Goal: Task Accomplishment & Management: Complete application form

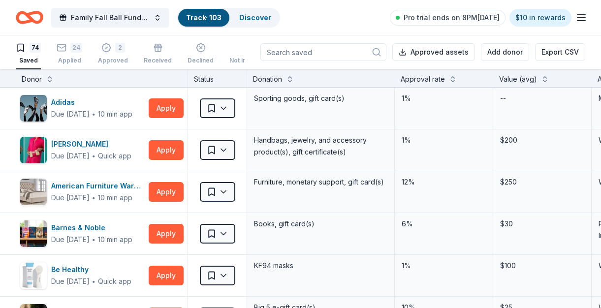
scroll to position [0, 0]
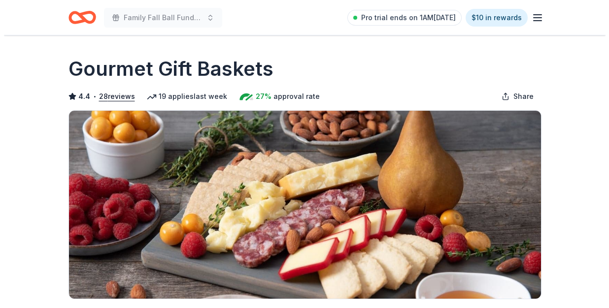
scroll to position [356, 0]
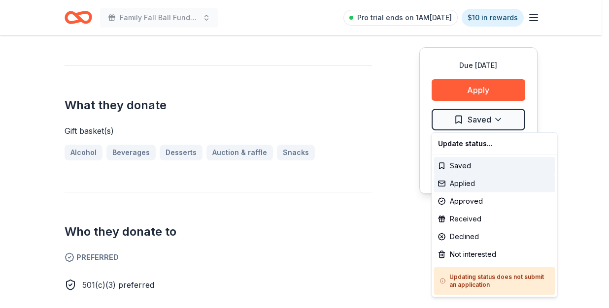
click at [468, 187] on div "Applied" at bounding box center [494, 184] width 121 height 18
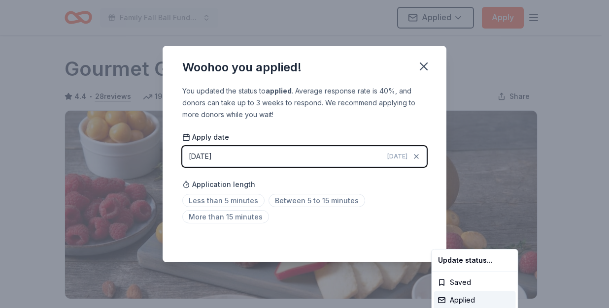
click at [425, 63] on html "Family Fall Ball Fundraiser Applied Apply Due in 39 days Share Gourmet Gift Bas…" at bounding box center [304, 154] width 609 height 308
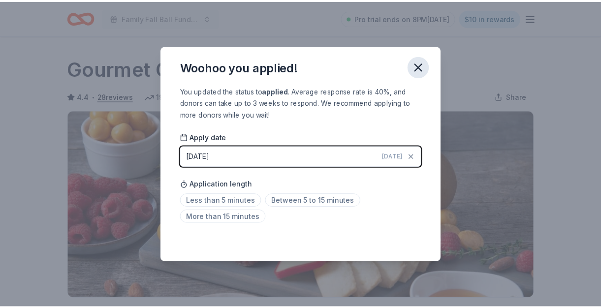
scroll to position [241, 0]
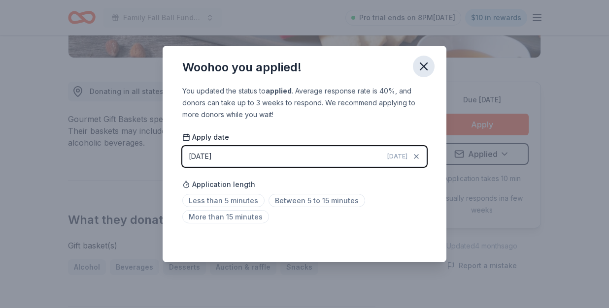
click at [425, 64] on icon "button" at bounding box center [423, 66] width 7 height 7
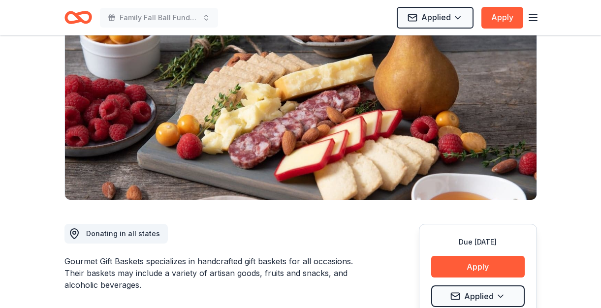
scroll to position [0, 0]
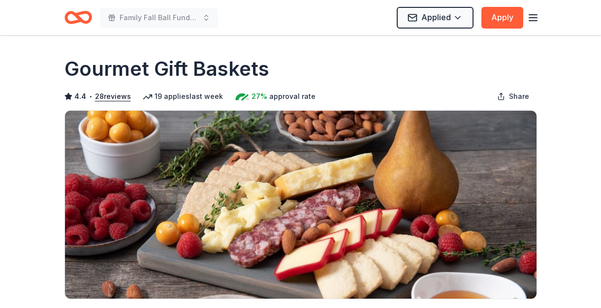
click at [534, 15] on line "button" at bounding box center [533, 15] width 8 height 0
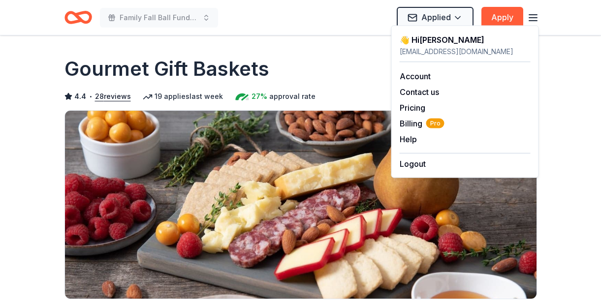
click at [319, 73] on div "Gourmet Gift Baskets" at bounding box center [301, 69] width 473 height 28
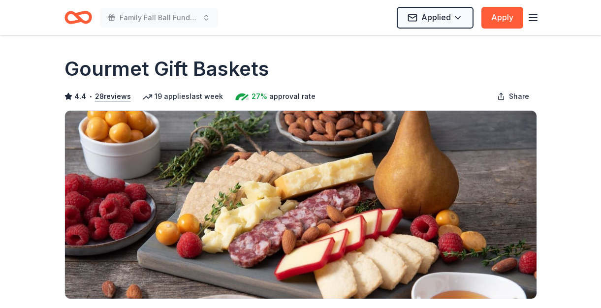
click at [76, 5] on div "Family Fall Ball Fundraiser Applied Apply" at bounding box center [301, 17] width 504 height 35
click at [75, 14] on icon "Home" at bounding box center [82, 17] width 15 height 10
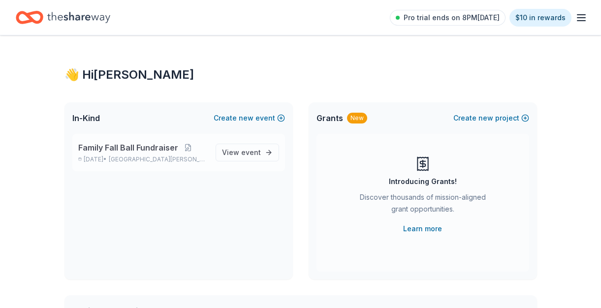
click at [134, 158] on span "Fort Cavazos, TX" at bounding box center [158, 160] width 98 height 8
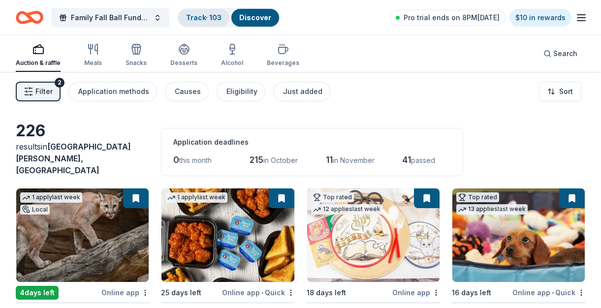
click at [219, 14] on link "Track · 103" at bounding box center [203, 17] width 35 height 8
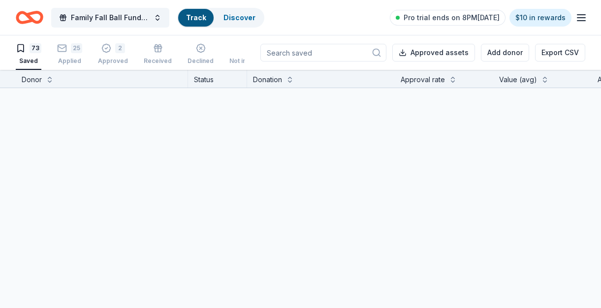
scroll to position [0, 0]
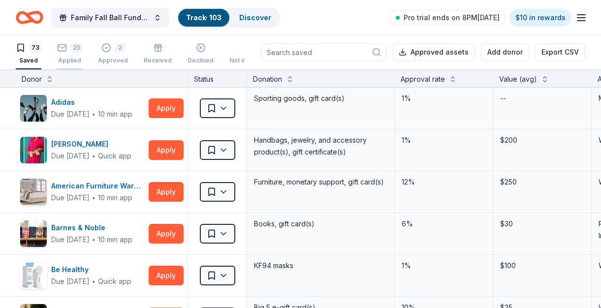
click at [72, 46] on div "25" at bounding box center [76, 48] width 11 height 10
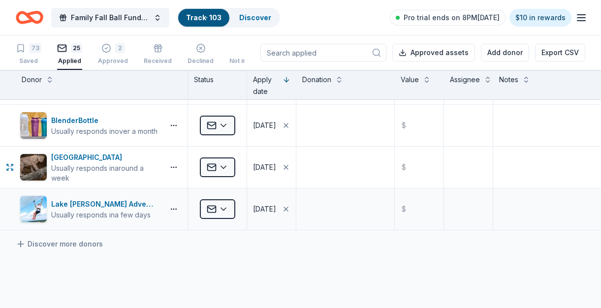
scroll to position [913, 0]
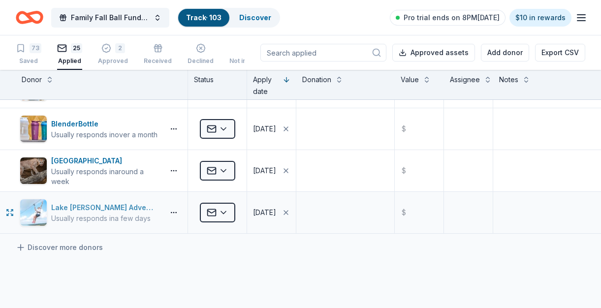
click at [113, 208] on div "Lake Travis Zipline Adventures" at bounding box center [105, 208] width 109 height 12
click at [102, 53] on div "2 Approved" at bounding box center [113, 54] width 30 height 22
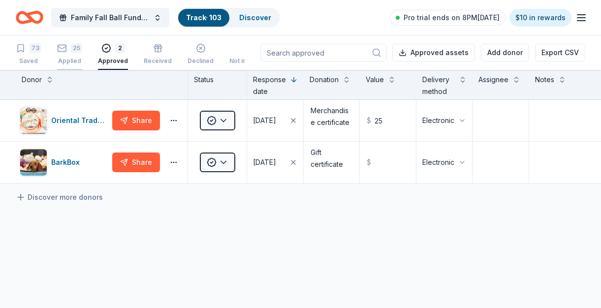
click at [68, 62] on div "Applied" at bounding box center [69, 61] width 25 height 8
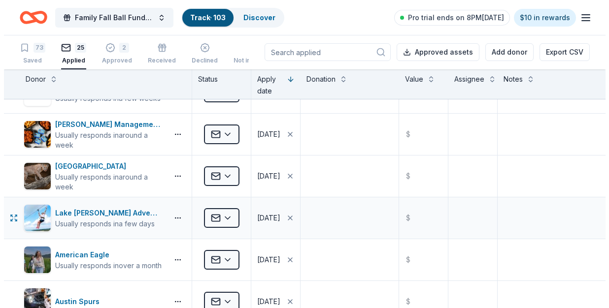
scroll to position [739, 0]
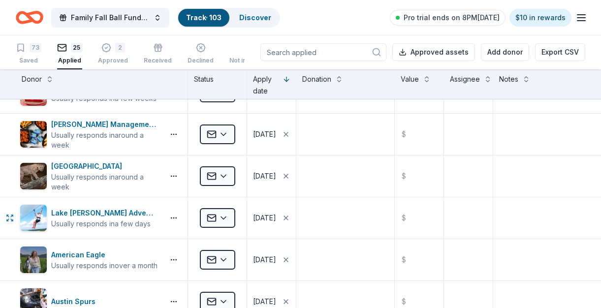
click at [224, 216] on html "Family Fall Ball Fundraiser Track · 103 Discover Pro trial ends on 8PM, 10/2 $1…" at bounding box center [300, 154] width 601 height 308
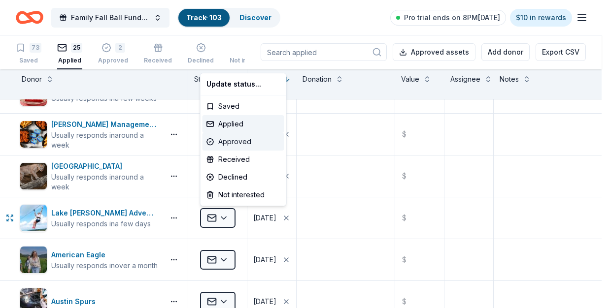
click at [246, 140] on div "Approved" at bounding box center [243, 142] width 82 height 18
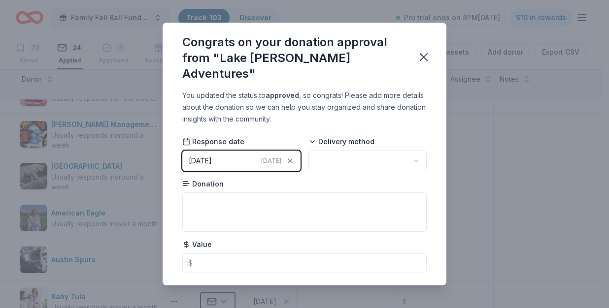
click at [411, 143] on html "Family Fall Ball Fundraiser Track · 103 Discover Pro trial ends on 8PM, 10/2 $1…" at bounding box center [304, 154] width 609 height 308
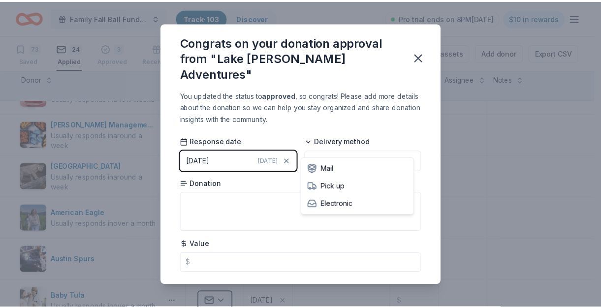
scroll to position [0, 0]
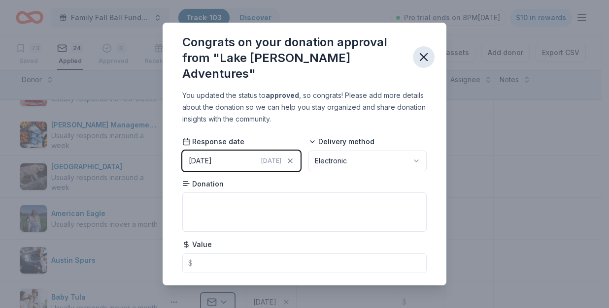
click at [419, 52] on icon "button" at bounding box center [424, 57] width 14 height 14
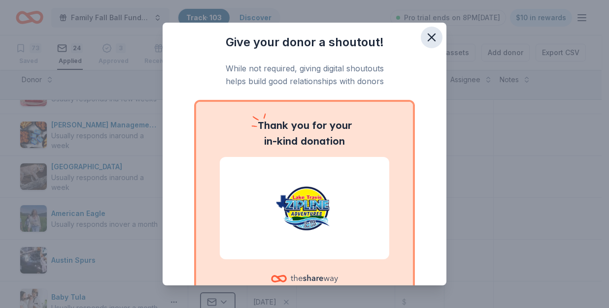
click at [425, 39] on icon "button" at bounding box center [432, 38] width 14 height 14
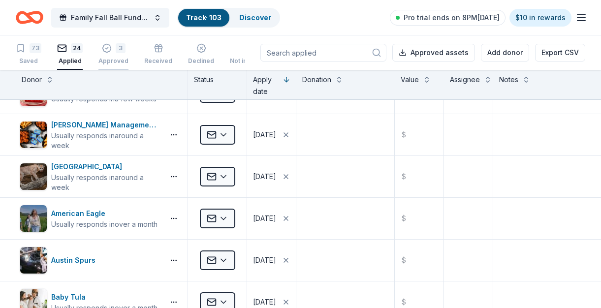
click at [103, 54] on div "3 Approved" at bounding box center [113, 49] width 30 height 22
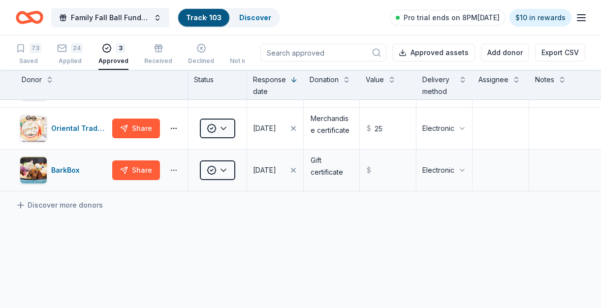
scroll to position [23, 0]
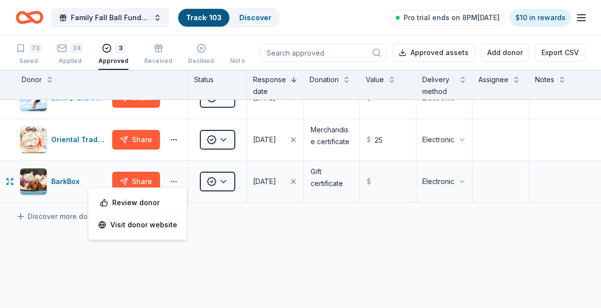
click at [175, 180] on button "button" at bounding box center [174, 182] width 20 height 8
click at [66, 181] on div "BarkBox" at bounding box center [67, 182] width 33 height 12
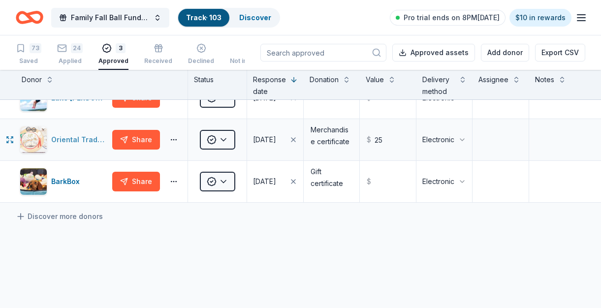
click at [84, 139] on div "Oriental Trading" at bounding box center [79, 140] width 57 height 12
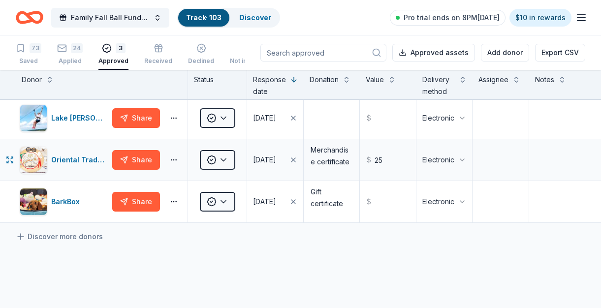
scroll to position [0, 0]
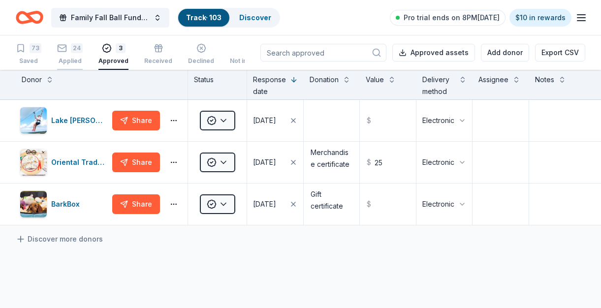
click at [76, 50] on div "24" at bounding box center [77, 48] width 12 height 10
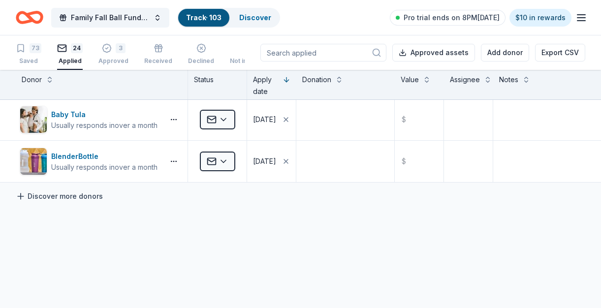
scroll to position [893, 0]
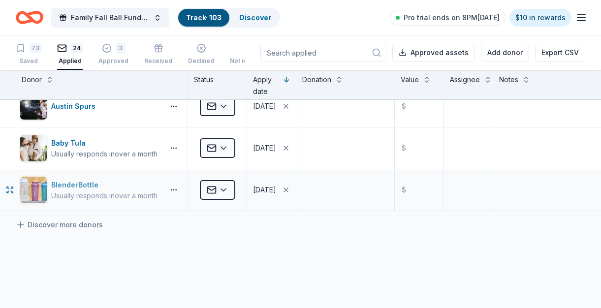
click at [88, 183] on div "BlenderBottle" at bounding box center [104, 185] width 106 height 12
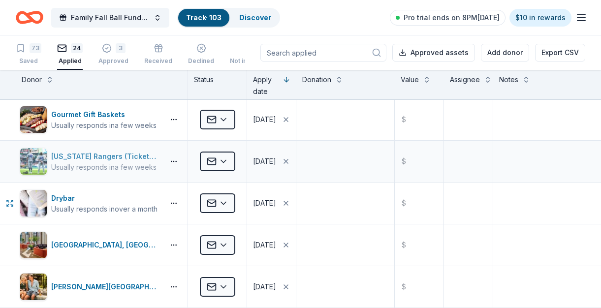
scroll to position [0, 0]
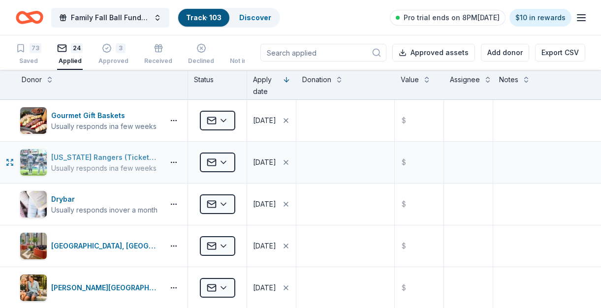
click at [86, 160] on div "Texas Rangers (Ticket Donation)" at bounding box center [105, 158] width 109 height 12
click at [74, 200] on div "Drybar" at bounding box center [104, 200] width 106 height 12
click at [65, 240] on div "Crescent Hotel, Fort Worth" at bounding box center [105, 246] width 109 height 12
click at [91, 291] on div "La Cantera Resort & Spa" at bounding box center [105, 288] width 109 height 12
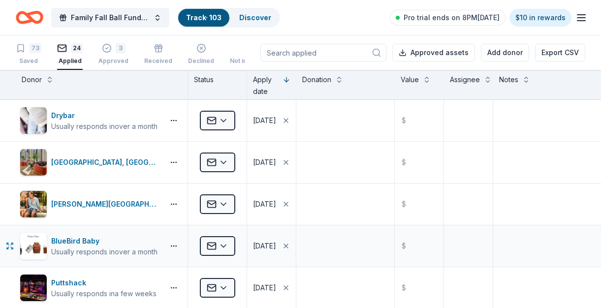
scroll to position [84, 0]
click at [83, 240] on div "BlueBird Baby" at bounding box center [104, 241] width 106 height 12
click at [69, 285] on div "Puttshack" at bounding box center [103, 283] width 105 height 12
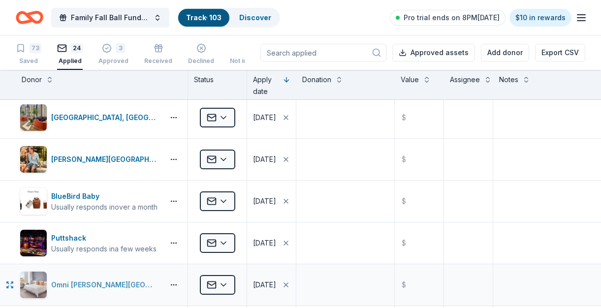
scroll to position [181, 0]
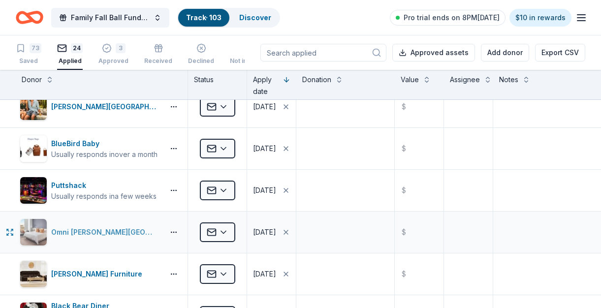
click at [85, 236] on div "Omni Barton Creek Resort & Spa" at bounding box center [105, 233] width 109 height 12
click at [92, 275] on div "Bob Mills Furniture" at bounding box center [98, 274] width 95 height 12
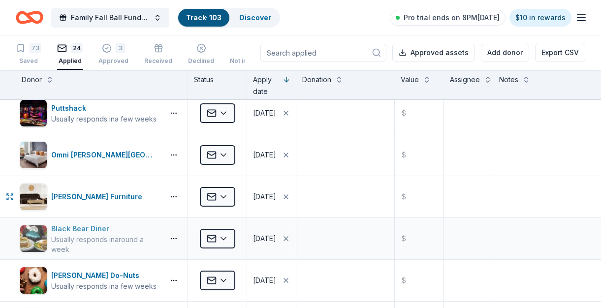
scroll to position [259, 0]
click at [66, 228] on div "Black Bear Diner" at bounding box center [105, 229] width 109 height 12
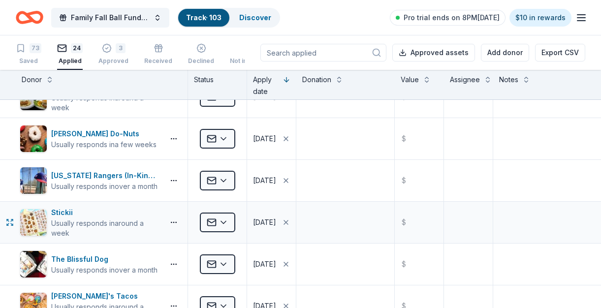
scroll to position [400, 0]
click at [90, 134] on div "Shipley Do-Nuts" at bounding box center [103, 134] width 105 height 12
click at [107, 176] on div "Texas Rangers (In-Kind Donation)" at bounding box center [105, 176] width 109 height 12
click at [57, 215] on div "Stickii" at bounding box center [105, 213] width 109 height 12
click at [73, 262] on div "The Blissful Dog" at bounding box center [104, 260] width 106 height 12
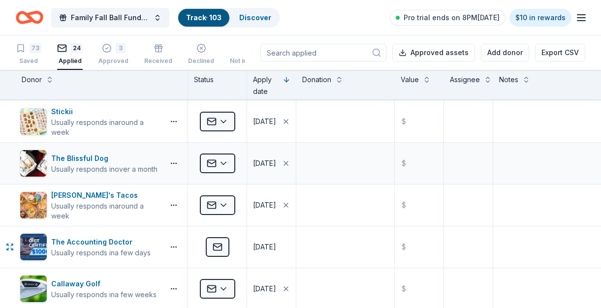
scroll to position [502, 0]
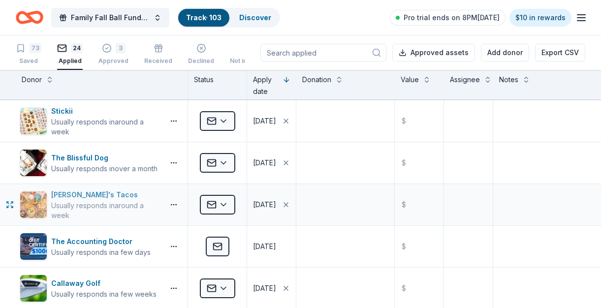
click at [79, 192] on div "Torchy's Tacos" at bounding box center [105, 195] width 109 height 12
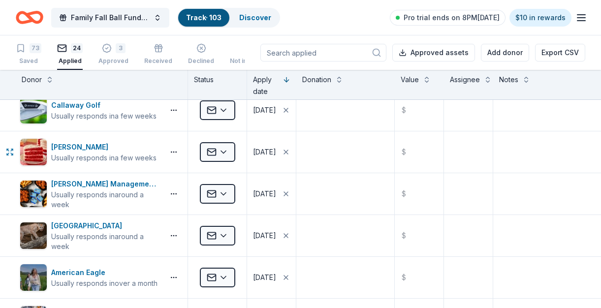
scroll to position [606, 0]
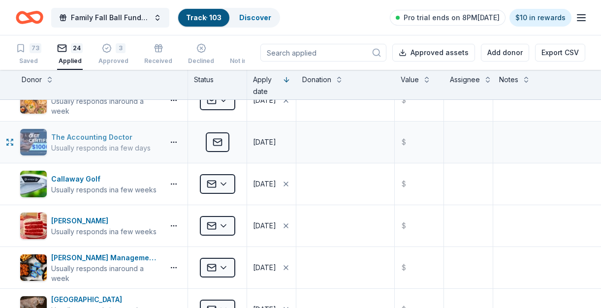
click at [84, 137] on div "The Accounting Doctor" at bounding box center [100, 137] width 99 height 12
click at [71, 178] on div "Callaway Golf" at bounding box center [103, 179] width 105 height 12
click at [77, 221] on div "Susie Cakes" at bounding box center [103, 221] width 105 height 12
click at [65, 257] on div "Avants Management Group" at bounding box center [105, 258] width 109 height 12
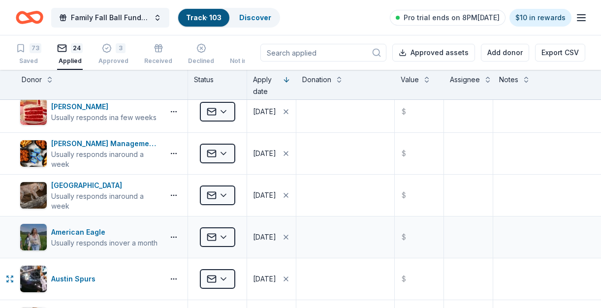
scroll to position [798, 0]
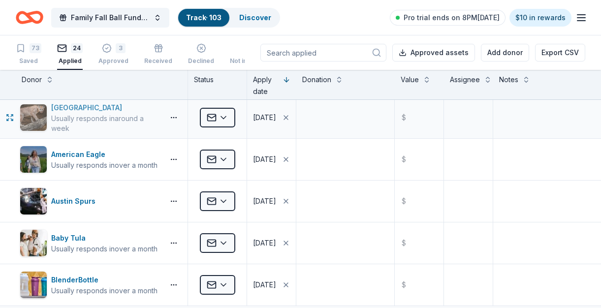
click at [84, 108] on div "Houston Zoo" at bounding box center [105, 108] width 109 height 12
click at [98, 157] on div "American Eagle" at bounding box center [104, 155] width 106 height 12
click at [65, 200] on div "Austin Spurs" at bounding box center [75, 202] width 48 height 12
click at [72, 237] on div "Baby Tula" at bounding box center [104, 238] width 106 height 12
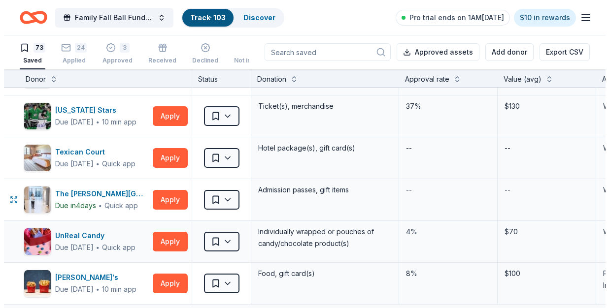
scroll to position [2912, 0]
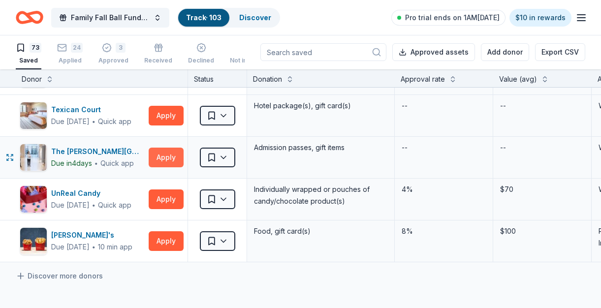
click at [167, 154] on button "Apply" at bounding box center [166, 158] width 35 height 20
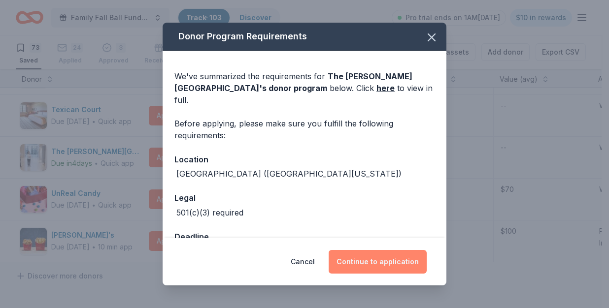
click at [375, 261] on button "Continue to application" at bounding box center [377, 262] width 98 height 24
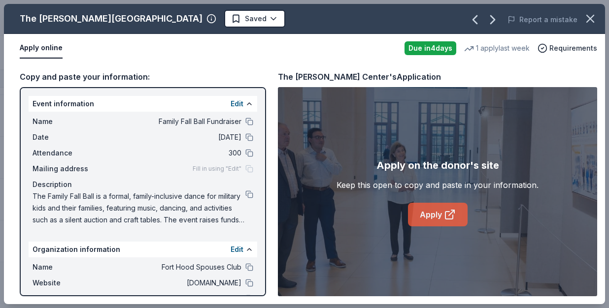
click at [454, 221] on link "Apply" at bounding box center [438, 215] width 60 height 24
click at [567, 46] on span "Requirements" at bounding box center [573, 48] width 48 height 12
click at [250, 65] on div "Copy and paste your information: Event information Edit Name Family Fall Ball F…" at bounding box center [304, 184] width 601 height 242
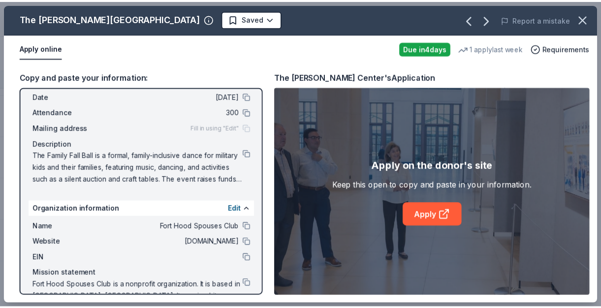
scroll to position [61, 0]
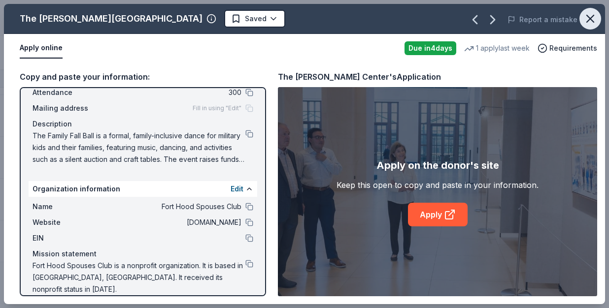
click at [587, 20] on icon "button" at bounding box center [590, 19] width 14 height 14
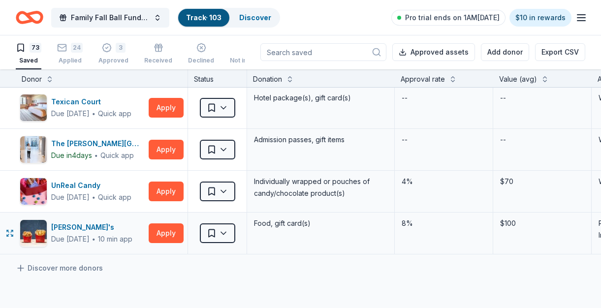
scroll to position [2931, 0]
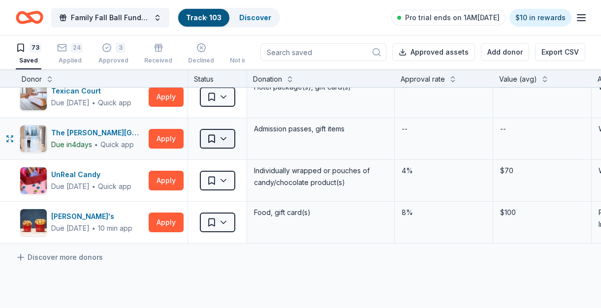
click at [222, 135] on html "Family Fall Ball Fundraiser Track · 103 Discover Pro trial ends on 1AM, 10/3 $1…" at bounding box center [300, 154] width 601 height 308
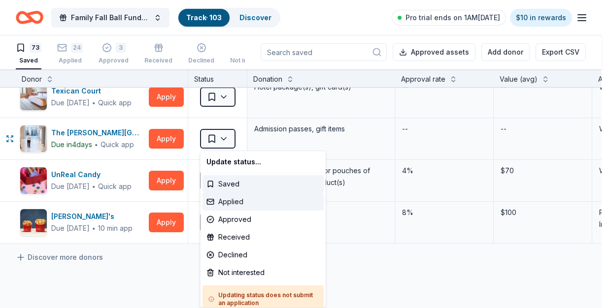
click at [225, 202] on div "Applied" at bounding box center [262, 202] width 121 height 18
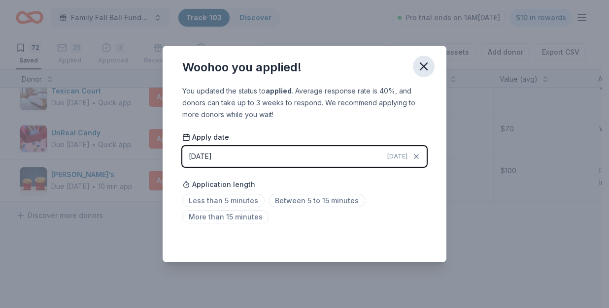
click at [422, 62] on icon "button" at bounding box center [424, 67] width 14 height 14
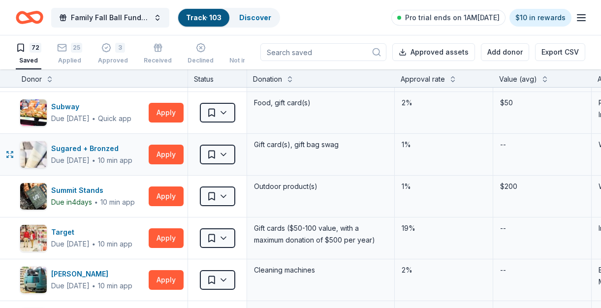
scroll to position [2580, 0]
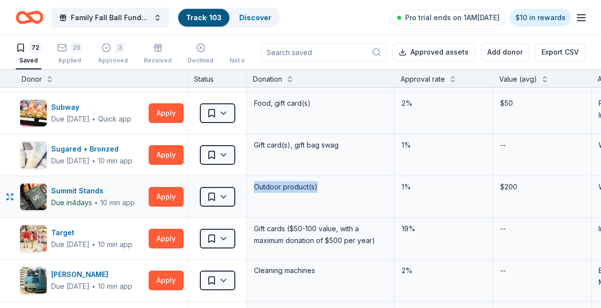
drag, startPoint x: 317, startPoint y: 186, endPoint x: 255, endPoint y: 185, distance: 62.5
click at [255, 185] on div "Outdoor product(s)" at bounding box center [320, 187] width 135 height 14
copy div "Outdoor product(s)"
click at [162, 196] on button "Apply" at bounding box center [166, 197] width 35 height 20
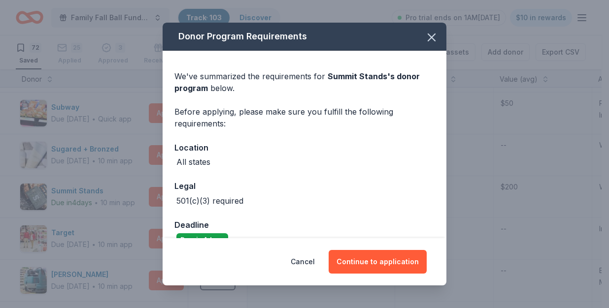
drag, startPoint x: 367, startPoint y: 265, endPoint x: 402, endPoint y: 210, distance: 65.7
click at [368, 265] on button "Continue to application" at bounding box center [377, 262] width 98 height 24
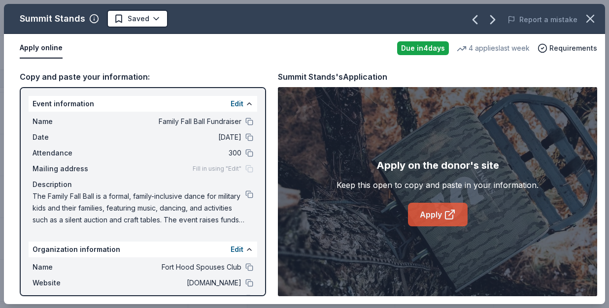
click at [435, 218] on link "Apply" at bounding box center [438, 215] width 60 height 24
drag, startPoint x: 591, startPoint y: 16, endPoint x: 578, endPoint y: 19, distance: 14.0
click at [591, 16] on icon "button" at bounding box center [590, 19] width 14 height 14
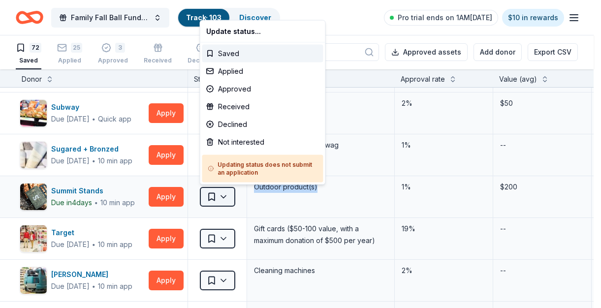
click at [230, 192] on html "Family Fall Ball Fundraiser Track · 103 Discover Pro trial ends on 1AM, 10/3 $1…" at bounding box center [300, 154] width 601 height 308
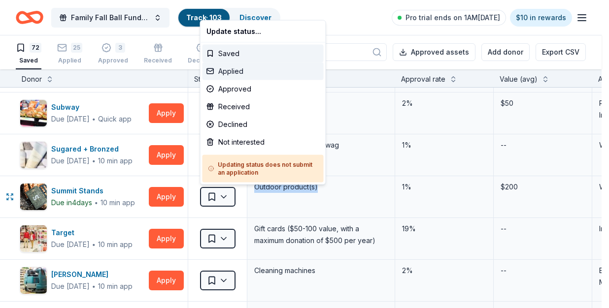
click at [256, 74] on div "Applied" at bounding box center [262, 72] width 121 height 18
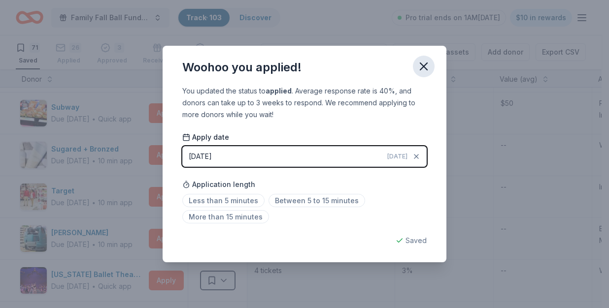
click at [423, 67] on icon "button" at bounding box center [423, 66] width 7 height 7
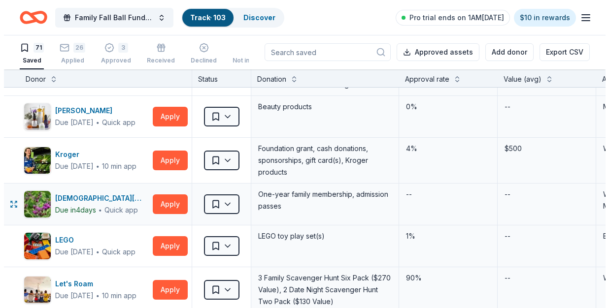
scroll to position [1602, 0]
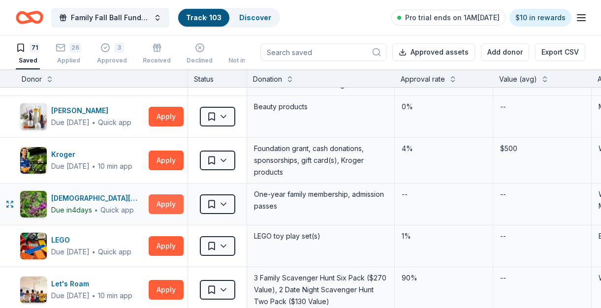
click at [161, 202] on button "Apply" at bounding box center [166, 205] width 35 height 20
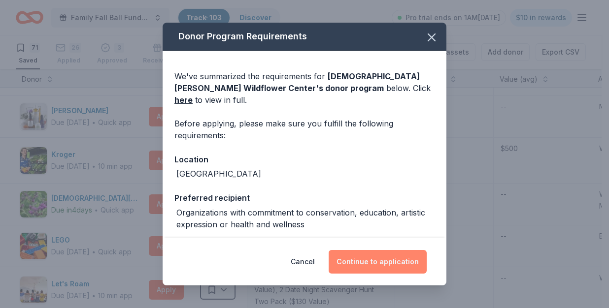
click at [355, 259] on button "Continue to application" at bounding box center [377, 262] width 98 height 24
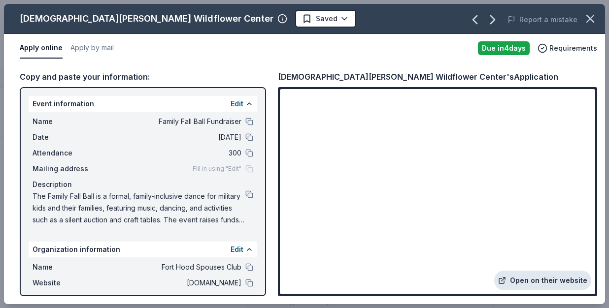
click at [533, 279] on link "Open on their website" at bounding box center [542, 281] width 97 height 20
click at [98, 49] on button "Apply by mail" at bounding box center [91, 48] width 43 height 21
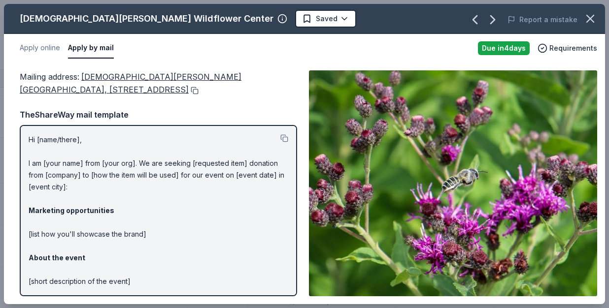
click at [189, 91] on button at bounding box center [194, 91] width 10 height 8
click at [280, 138] on button at bounding box center [284, 138] width 8 height 8
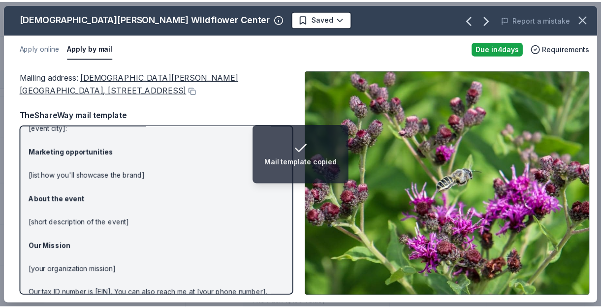
scroll to position [106, 0]
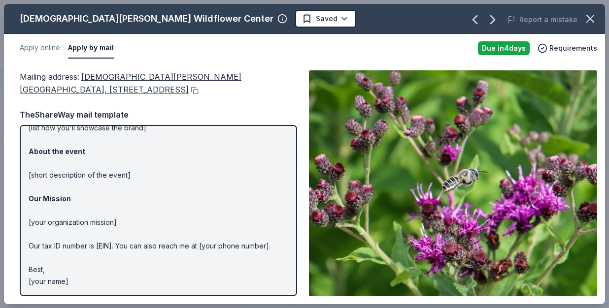
drag, startPoint x: 590, startPoint y: 19, endPoint x: 570, endPoint y: 27, distance: 21.5
click at [589, 19] on icon "button" at bounding box center [590, 19] width 14 height 14
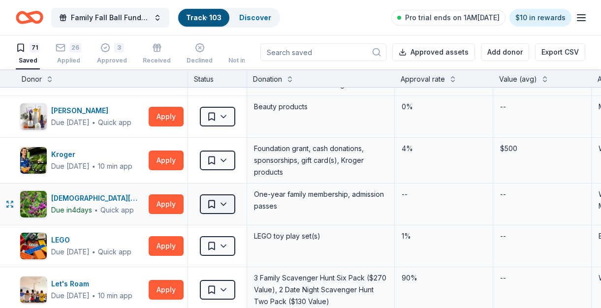
click at [224, 205] on html "Family Fall Ball Fundraiser Track · 103 Discover Pro trial ends on 1AM, 10/3 $1…" at bounding box center [300, 154] width 601 height 308
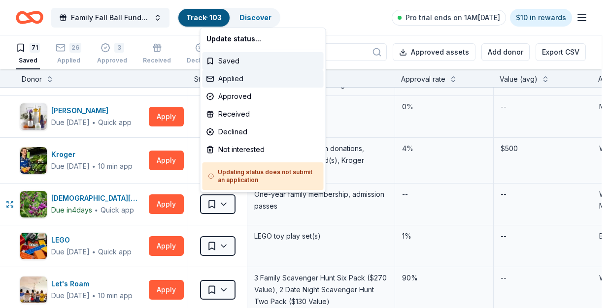
click at [235, 81] on div "Applied" at bounding box center [262, 79] width 121 height 18
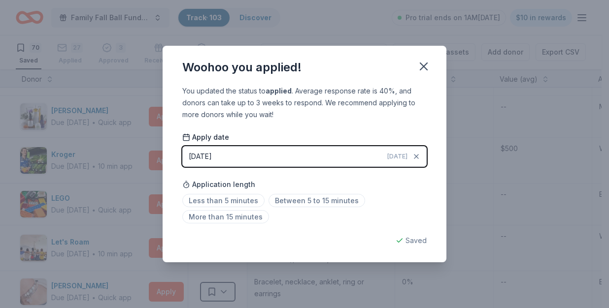
drag, startPoint x: 425, startPoint y: 64, endPoint x: 232, endPoint y: 64, distance: 193.0
click at [425, 64] on icon "button" at bounding box center [424, 67] width 14 height 14
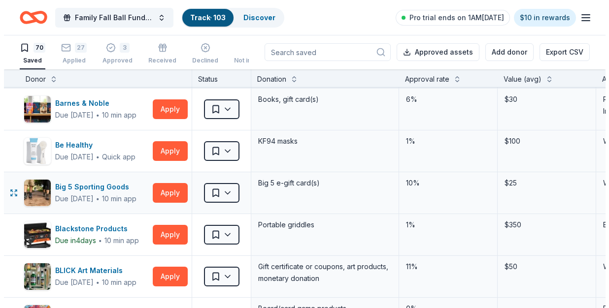
scroll to position [126, 0]
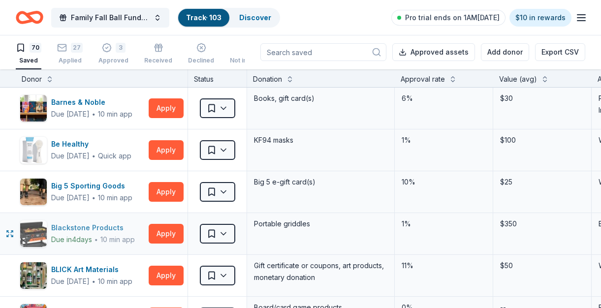
click at [91, 228] on div "Blackstone Products" at bounding box center [93, 228] width 84 height 12
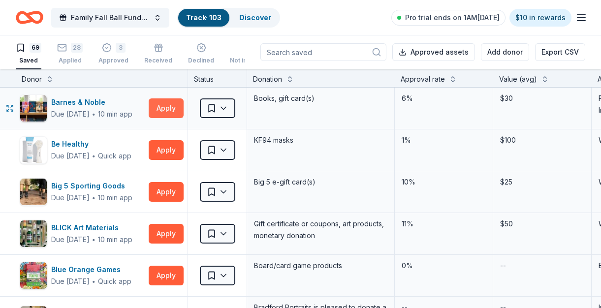
click at [163, 108] on button "Apply" at bounding box center [166, 108] width 35 height 20
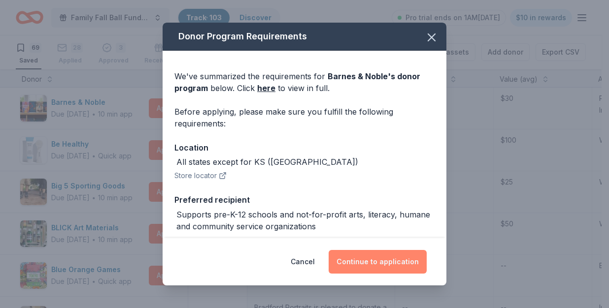
click at [374, 263] on button "Continue to application" at bounding box center [377, 262] width 98 height 24
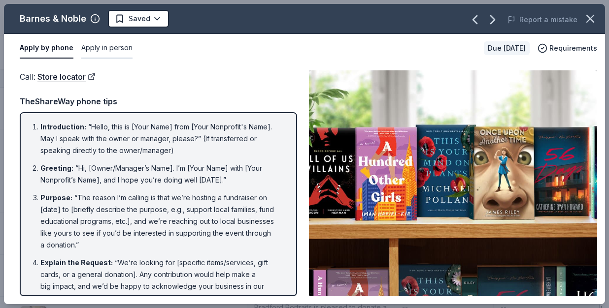
click at [119, 49] on button "Apply in person" at bounding box center [106, 48] width 51 height 21
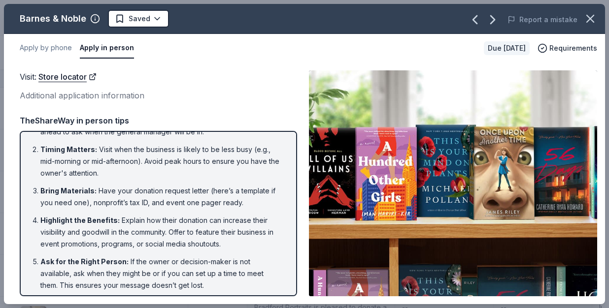
scroll to position [0, 0]
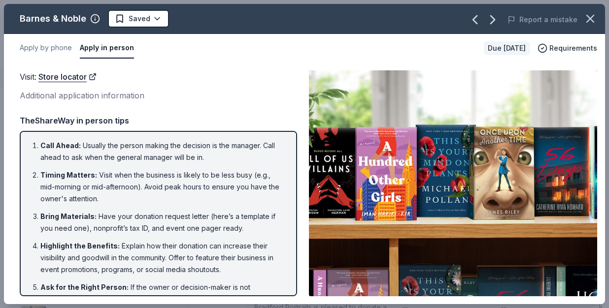
click at [32, 142] on ol "Call Ahead : Usually the person making the decision is the manager. Call ahead …" at bounding box center [159, 249] width 260 height 219
drag, startPoint x: 32, startPoint y: 143, endPoint x: 92, endPoint y: 155, distance: 61.8
click at [92, 155] on ol "Call Ahead : Usually the person making the decision is the manager. Call ahead …" at bounding box center [159, 249] width 260 height 219
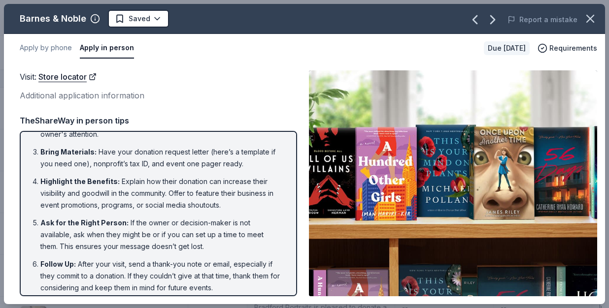
scroll to position [71, 0]
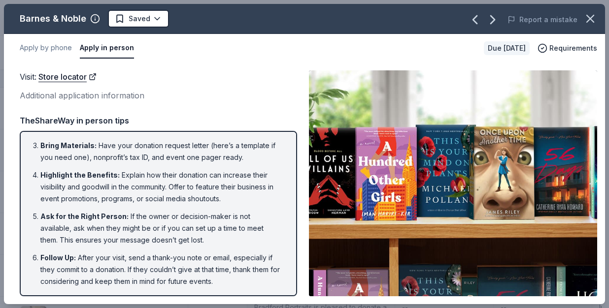
click at [229, 282] on li "Follow Up : After your visit, send a thank-you note or email, especially if the…" at bounding box center [161, 269] width 242 height 35
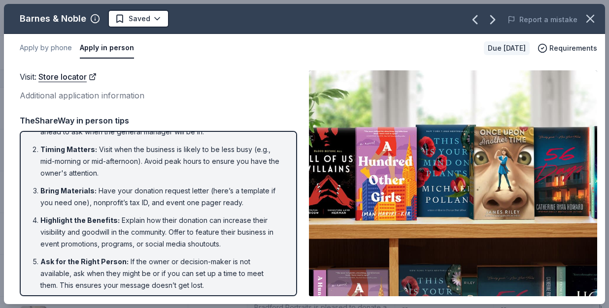
scroll to position [0, 0]
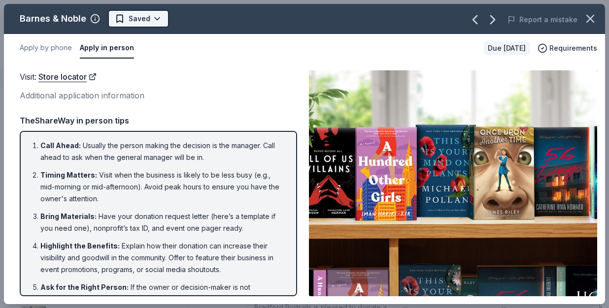
click at [137, 19] on html "Family Fall Ball Fundraiser Track · 103 Discover Pro trial ends on 1AM, 10/3 $1…" at bounding box center [304, 154] width 609 height 308
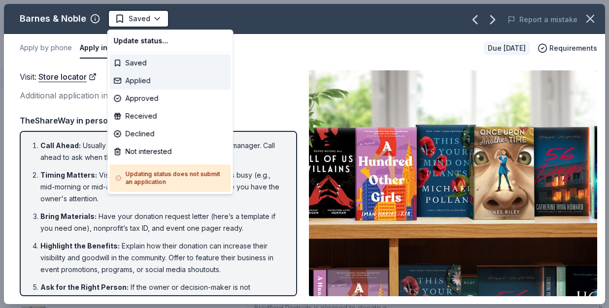
click at [143, 84] on div "Applied" at bounding box center [170, 81] width 121 height 18
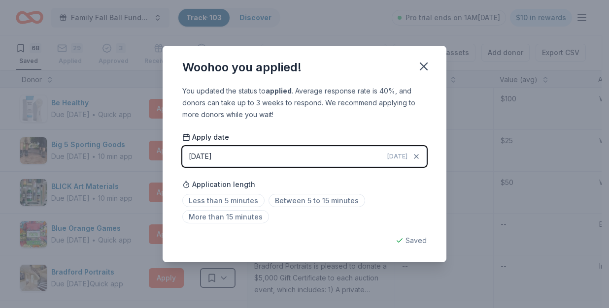
drag, startPoint x: 426, startPoint y: 65, endPoint x: 371, endPoint y: 106, distance: 69.3
click at [426, 65] on icon "button" at bounding box center [424, 67] width 14 height 14
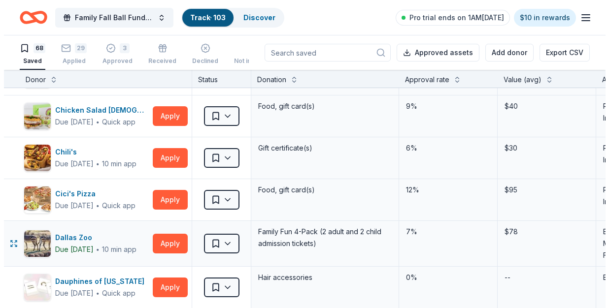
scroll to position [500, 0]
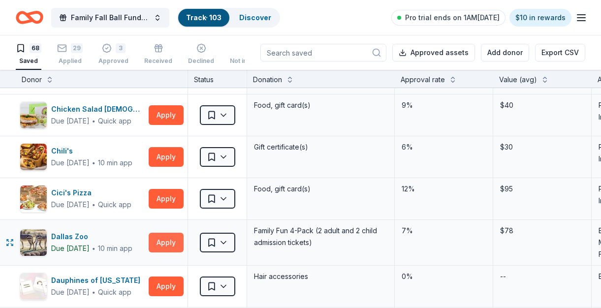
click at [161, 239] on button "Apply" at bounding box center [166, 243] width 35 height 20
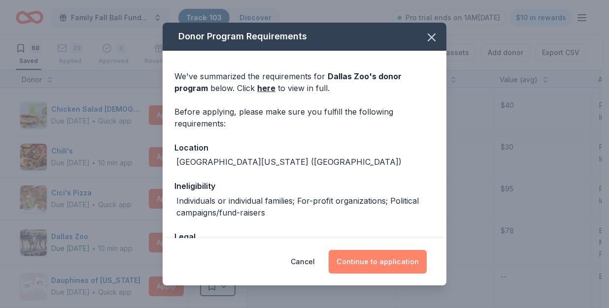
click at [377, 259] on button "Continue to application" at bounding box center [377, 262] width 98 height 24
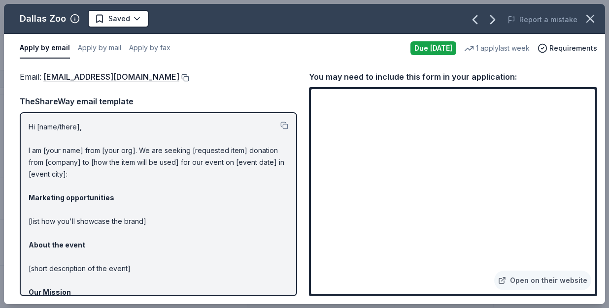
click at [189, 78] on button at bounding box center [184, 78] width 10 height 8
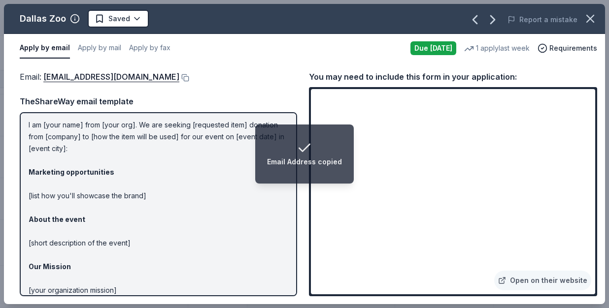
scroll to position [94, 0]
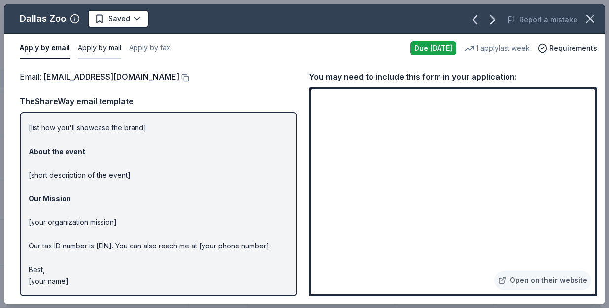
click at [103, 46] on button "Apply by mail" at bounding box center [99, 48] width 43 height 21
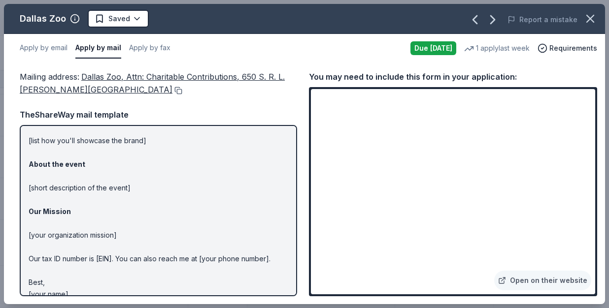
click at [172, 89] on button at bounding box center [177, 91] width 10 height 8
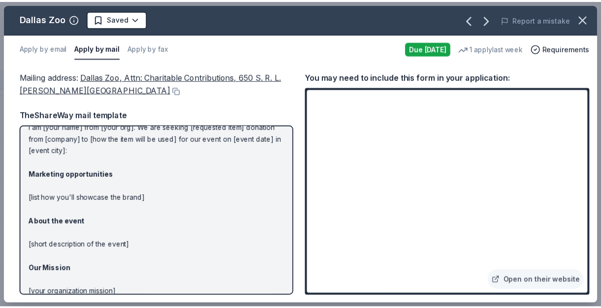
scroll to position [106, 0]
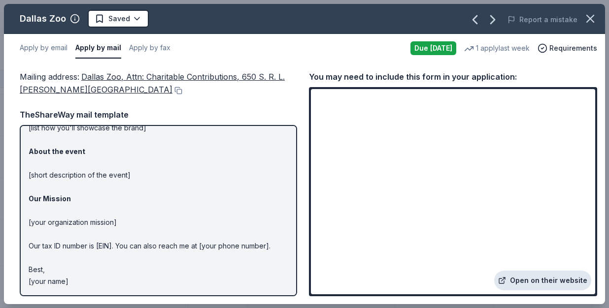
click at [551, 278] on link "Open on their website" at bounding box center [542, 281] width 97 height 20
click at [139, 24] on html "Family Fall Ball Fundraiser Track · 103 Discover Pro trial ends on 1AM, 10/3 $1…" at bounding box center [304, 154] width 609 height 308
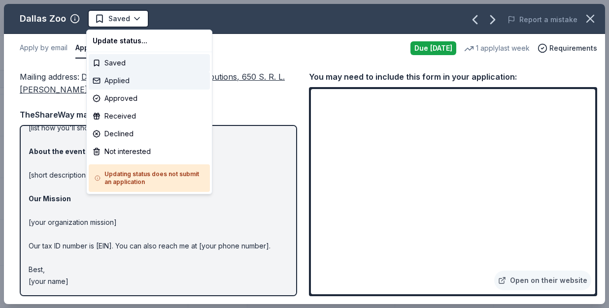
click at [147, 82] on div "Applied" at bounding box center [149, 81] width 121 height 18
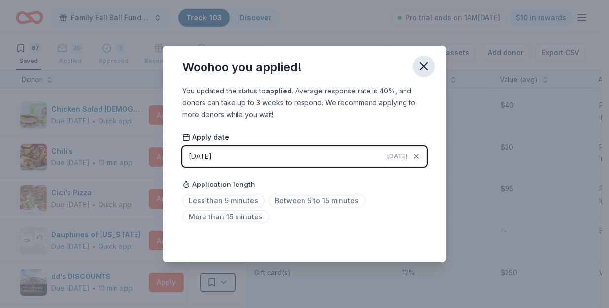
drag, startPoint x: 429, startPoint y: 64, endPoint x: 410, endPoint y: 66, distance: 18.8
click at [427, 63] on icon "button" at bounding box center [424, 67] width 14 height 14
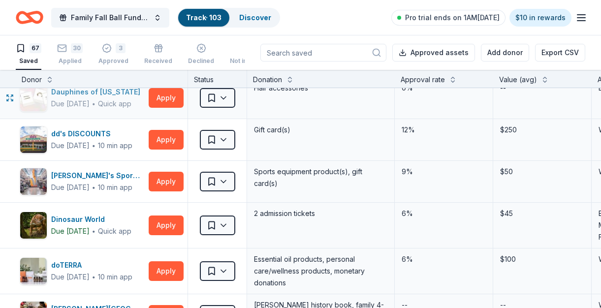
scroll to position [721, 0]
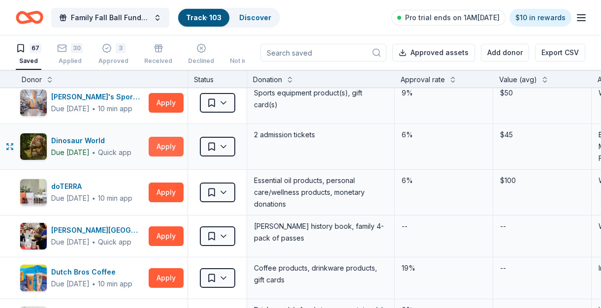
click at [165, 147] on button "Apply" at bounding box center [166, 147] width 35 height 20
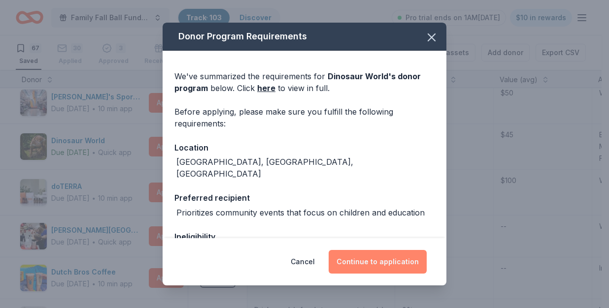
drag, startPoint x: 390, startPoint y: 266, endPoint x: 387, endPoint y: 261, distance: 6.0
click at [390, 266] on button "Continue to application" at bounding box center [377, 262] width 98 height 24
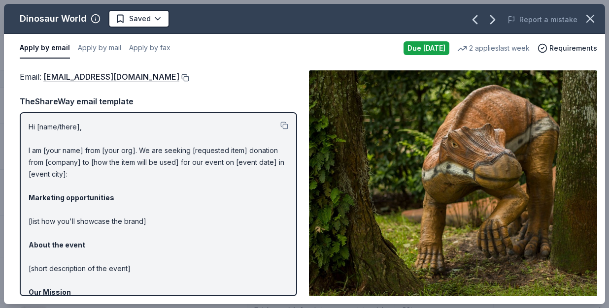
click at [179, 76] on button at bounding box center [184, 78] width 10 height 8
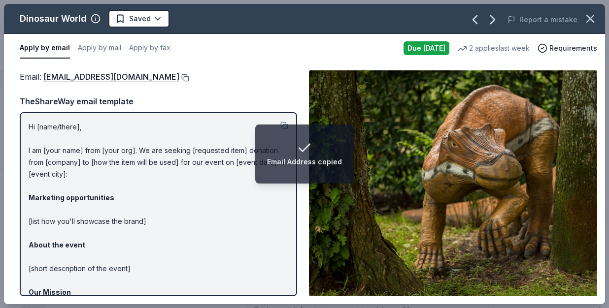
click at [179, 77] on button at bounding box center [184, 78] width 10 height 8
click at [156, 17] on html "Email Address copied Family Fall Ball Fundraiser Track · 103 Discover Pro trial…" at bounding box center [304, 154] width 609 height 308
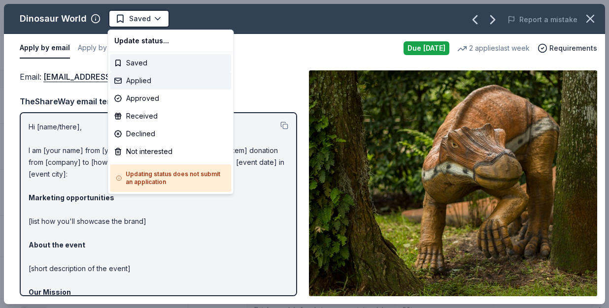
click at [136, 78] on div "Applied" at bounding box center [170, 81] width 121 height 18
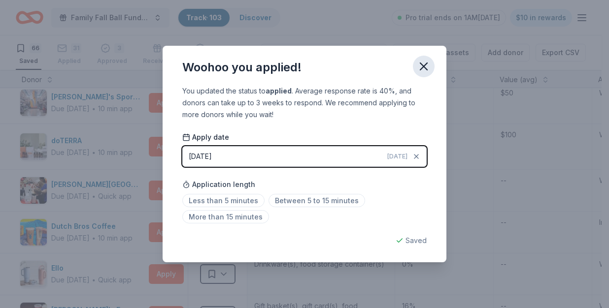
click at [421, 66] on icon "button" at bounding box center [424, 67] width 14 height 14
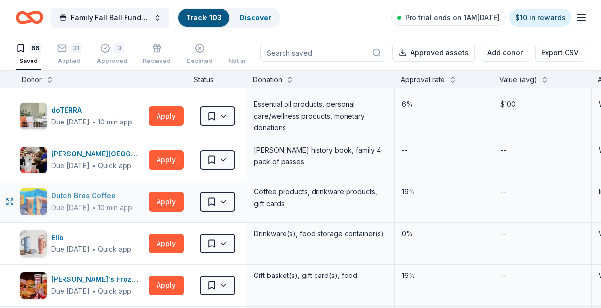
scroll to position [755, 0]
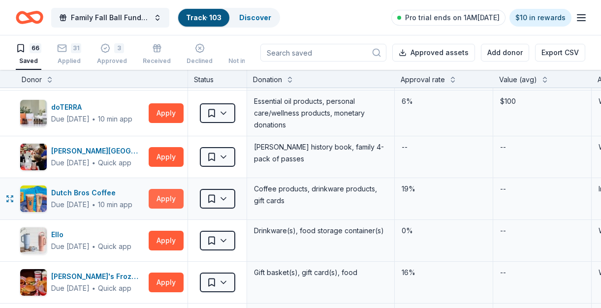
click at [163, 197] on button "Apply" at bounding box center [166, 199] width 35 height 20
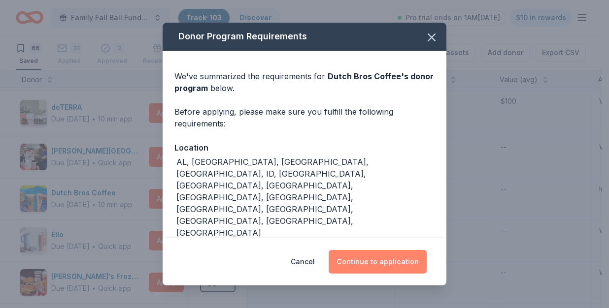
click at [376, 267] on button "Continue to application" at bounding box center [377, 262] width 98 height 24
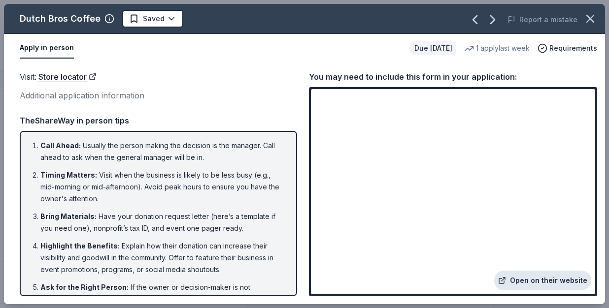
click at [552, 281] on link "Open on their website" at bounding box center [542, 281] width 97 height 20
click at [142, 18] on html "Family Fall Ball Fundraiser Track · 103 Discover Pro trial ends on 1AM, 10/3 $1…" at bounding box center [304, 154] width 609 height 308
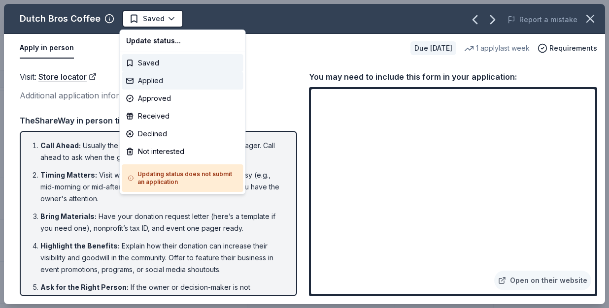
click at [143, 80] on div "Applied" at bounding box center [182, 81] width 121 height 18
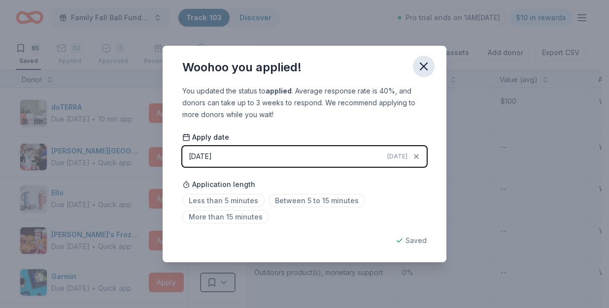
click at [422, 66] on icon "button" at bounding box center [424, 67] width 14 height 14
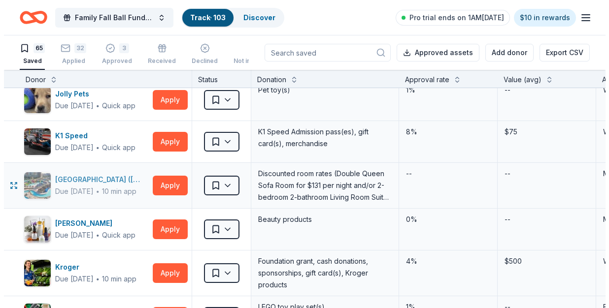
scroll to position [1287, 0]
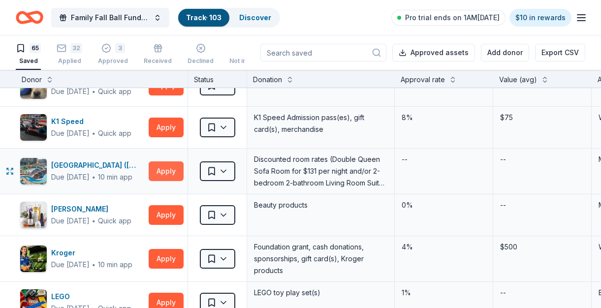
click at [159, 176] on button "Apply" at bounding box center [166, 172] width 35 height 20
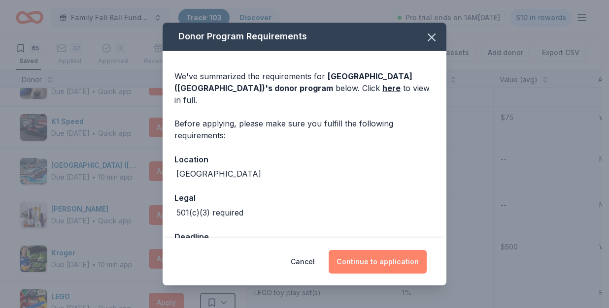
click at [404, 272] on button "Continue to application" at bounding box center [377, 262] width 98 height 24
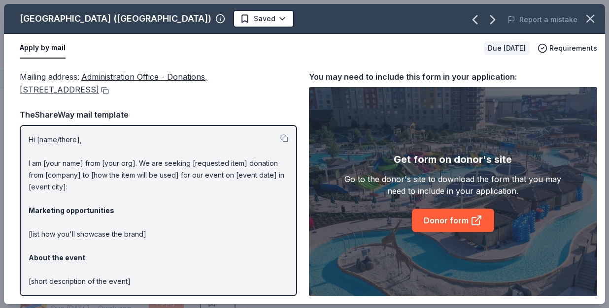
click at [109, 89] on button at bounding box center [104, 91] width 10 height 8
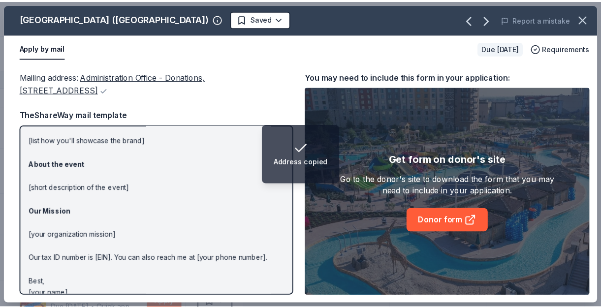
scroll to position [106, 0]
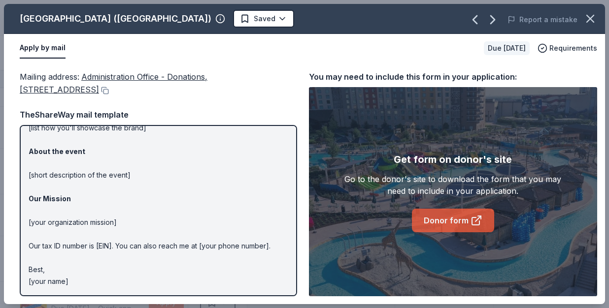
click at [454, 217] on link "Donor form" at bounding box center [453, 221] width 82 height 24
click at [179, 18] on html "Family Fall Ball Fundraiser Track · 103 Discover Pro trial ends on 1AM, 10/3 $1…" at bounding box center [304, 154] width 609 height 308
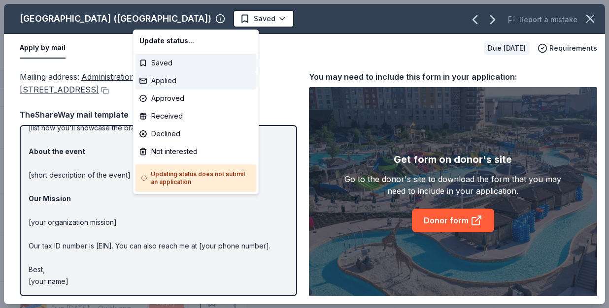
click at [158, 84] on div "Applied" at bounding box center [195, 81] width 121 height 18
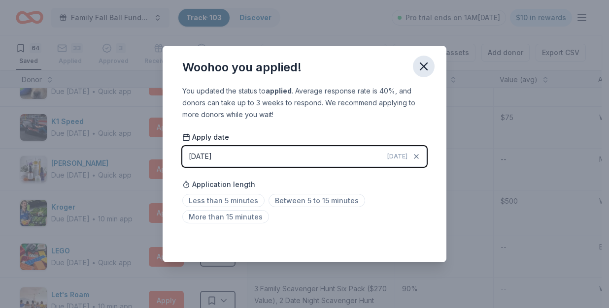
click at [422, 69] on icon "button" at bounding box center [423, 66] width 7 height 7
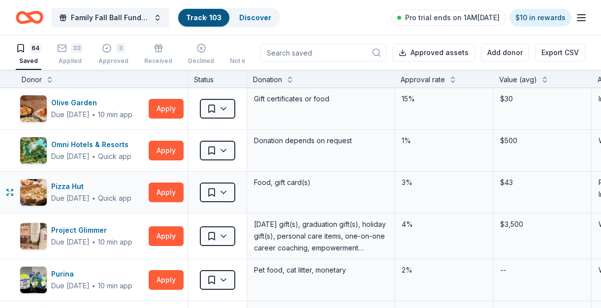
scroll to position [1733, 0]
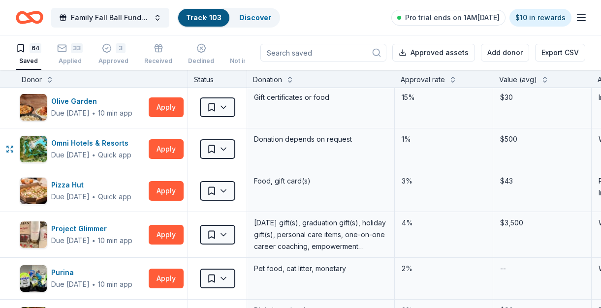
click at [220, 145] on html "Family Fall Ball Fundraiser Track · 103 Discover Pro trial ends on 1AM, 10/3 $1…" at bounding box center [300, 154] width 601 height 308
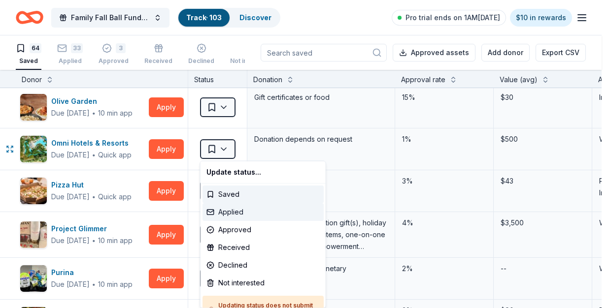
click at [222, 213] on div "Applied" at bounding box center [262, 212] width 121 height 18
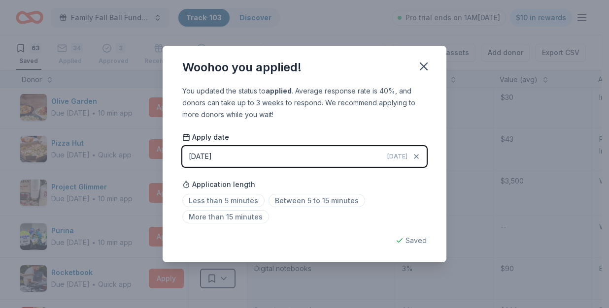
click at [427, 64] on icon "button" at bounding box center [423, 66] width 7 height 7
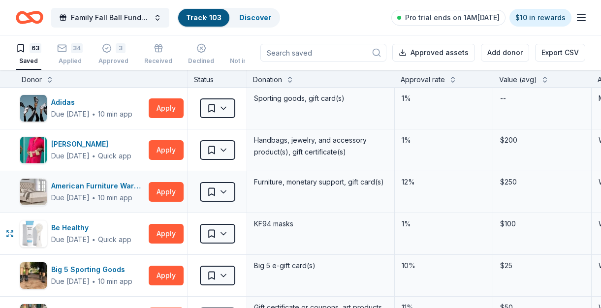
scroll to position [0, 0]
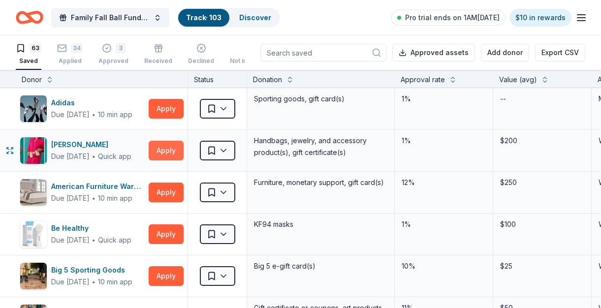
click at [162, 148] on button "Apply" at bounding box center [166, 151] width 35 height 20
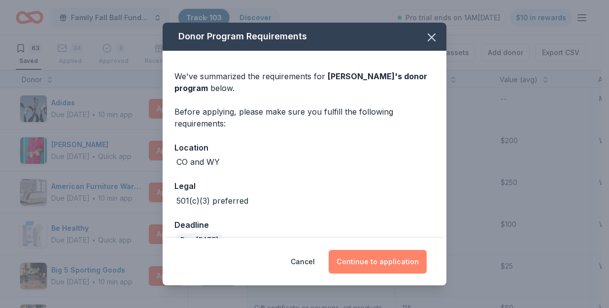
click at [414, 263] on button "Continue to application" at bounding box center [377, 262] width 98 height 24
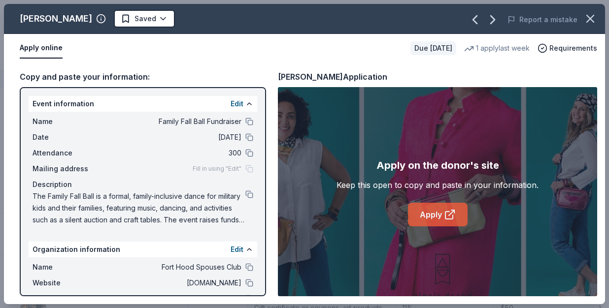
click at [440, 217] on link "Apply" at bounding box center [438, 215] width 60 height 24
click at [135, 17] on html "Family Fall Ball Fundraiser Track · 103 Discover Pro trial ends on 1AM, 10/3 $1…" at bounding box center [304, 154] width 609 height 308
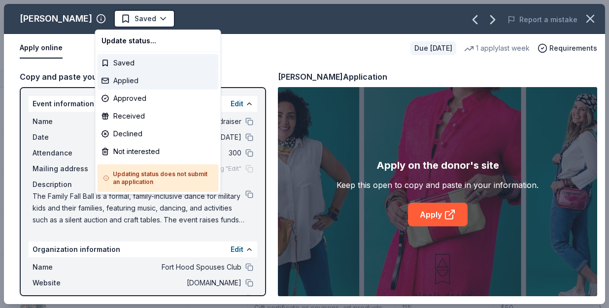
click at [120, 78] on div "Applied" at bounding box center [158, 81] width 121 height 18
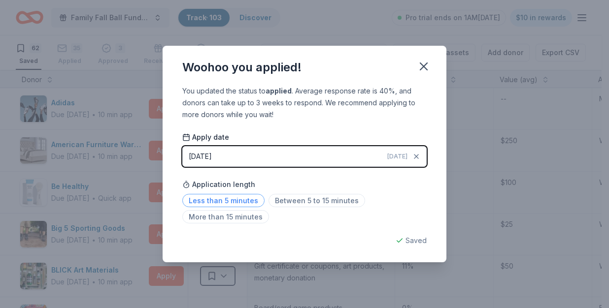
click at [210, 196] on span "Less than 5 minutes" at bounding box center [223, 200] width 82 height 13
drag, startPoint x: 426, startPoint y: 64, endPoint x: 411, endPoint y: 65, distance: 15.3
click at [425, 64] on icon "button" at bounding box center [423, 66] width 7 height 7
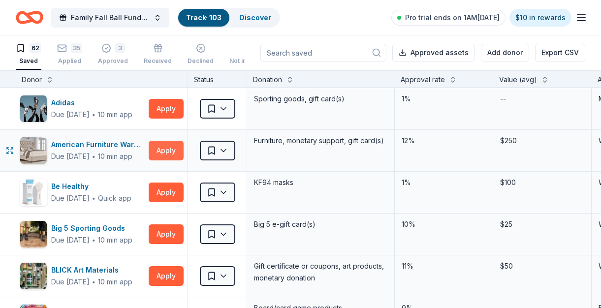
click at [167, 154] on button "Apply" at bounding box center [166, 151] width 35 height 20
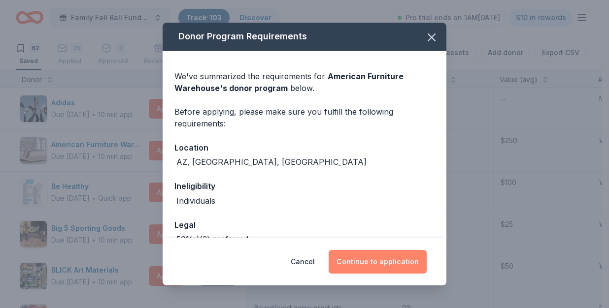
click at [372, 265] on button "Continue to application" at bounding box center [377, 262] width 98 height 24
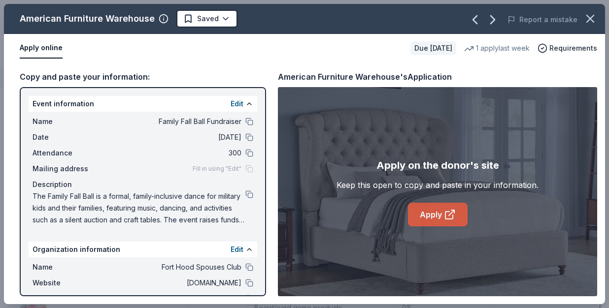
click at [440, 211] on link "Apply" at bounding box center [438, 215] width 60 height 24
click at [203, 20] on html "Family Fall Ball Fundraiser Track · 103 Discover Pro trial ends on 1AM, 10/3 $1…" at bounding box center [304, 154] width 609 height 308
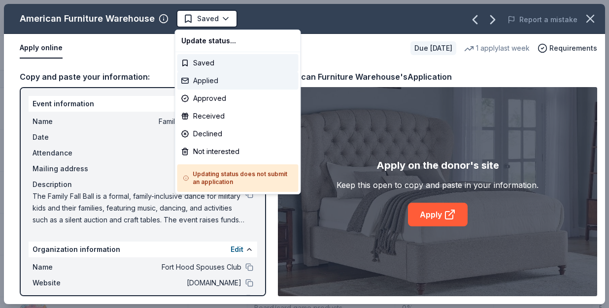
click at [201, 81] on div "Applied" at bounding box center [237, 81] width 121 height 18
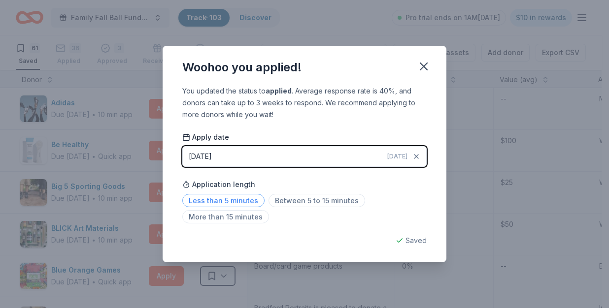
click at [219, 199] on span "Less than 5 minutes" at bounding box center [223, 200] width 82 height 13
click at [417, 68] on icon "button" at bounding box center [424, 67] width 14 height 14
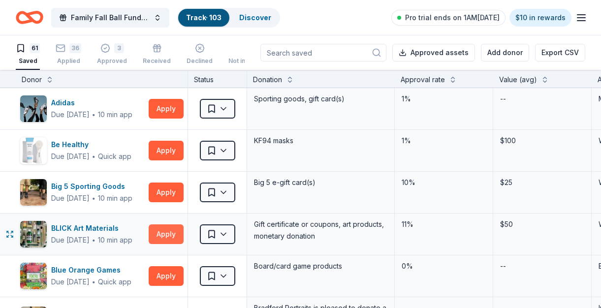
click at [160, 230] on button "Apply" at bounding box center [166, 235] width 35 height 20
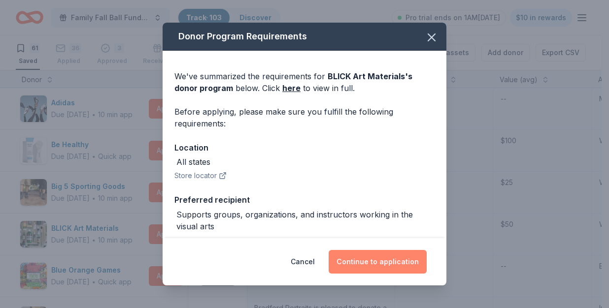
click at [364, 266] on button "Continue to application" at bounding box center [377, 262] width 98 height 24
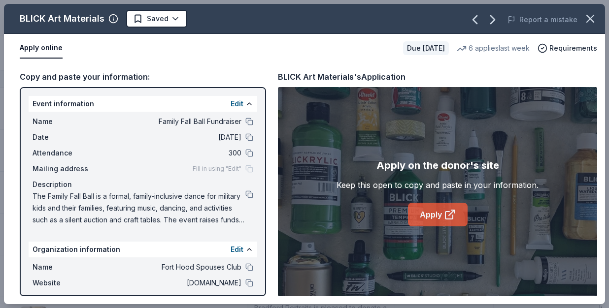
click at [423, 212] on link "Apply" at bounding box center [438, 215] width 60 height 24
click at [176, 13] on html "Family Fall Ball Fundraiser Track · 103 Discover Pro trial ends on 1AM, 10/3 $1…" at bounding box center [304, 154] width 609 height 308
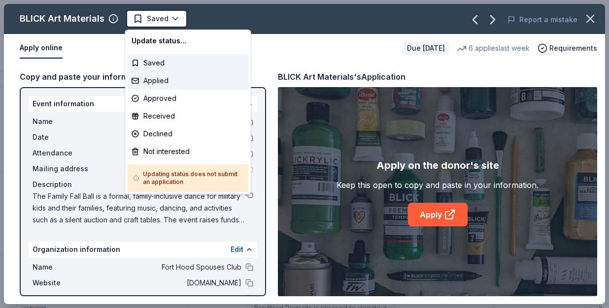
click at [154, 84] on div "Applied" at bounding box center [188, 81] width 121 height 18
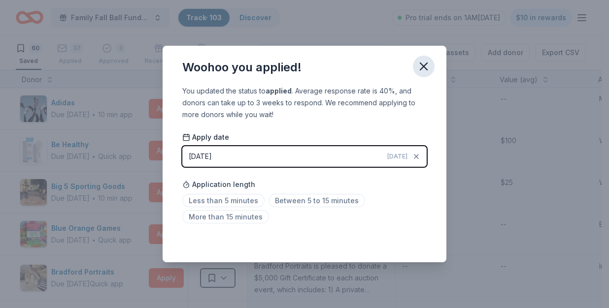
click at [423, 65] on icon "button" at bounding box center [424, 67] width 14 height 14
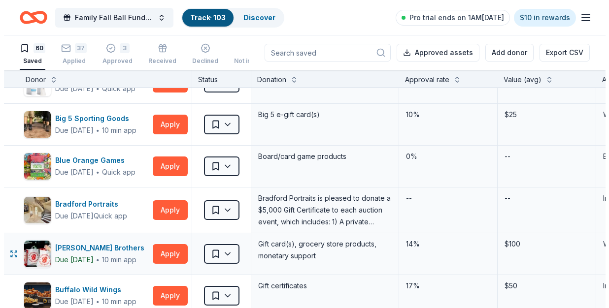
scroll to position [104, 0]
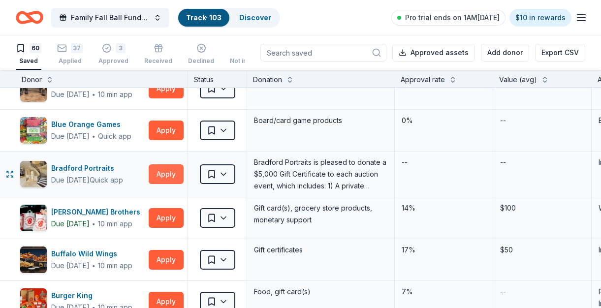
click at [176, 172] on button "Apply" at bounding box center [166, 174] width 35 height 20
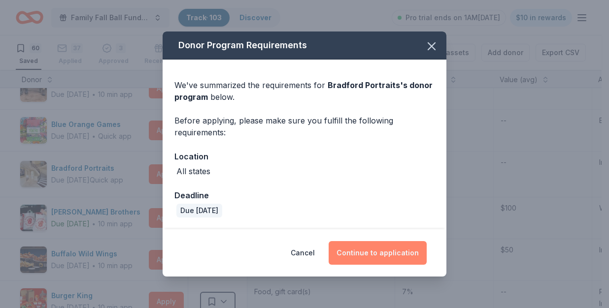
click at [377, 247] on button "Continue to application" at bounding box center [377, 253] width 98 height 24
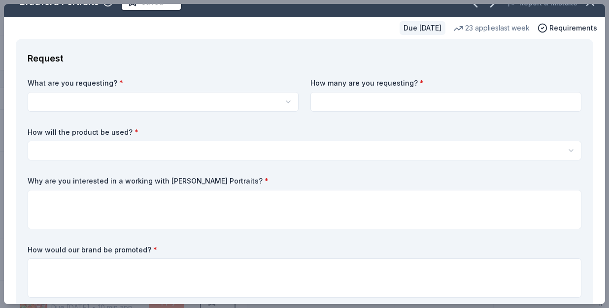
scroll to position [59, 0]
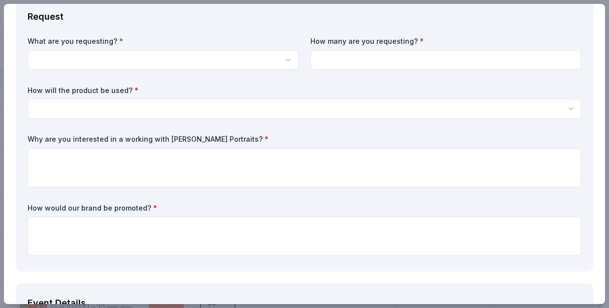
click at [123, 60] on html "Family Fall Ball Fundraiser Track · 103 Discover Pro trial ends on 1AM[DATE] $1…" at bounding box center [304, 154] width 609 height 308
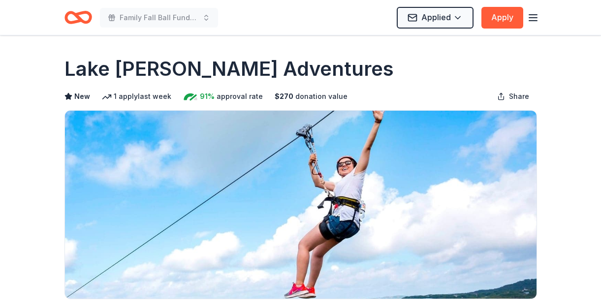
click at [82, 81] on h1 "Lake Travis Zipline Adventures" at bounding box center [229, 69] width 329 height 28
drag, startPoint x: 68, startPoint y: 72, endPoint x: 273, endPoint y: 72, distance: 204.4
click at [190, 72] on h1 "Lake Travis Zipline Adventures" at bounding box center [229, 69] width 329 height 28
drag, startPoint x: 354, startPoint y: 70, endPoint x: 150, endPoint y: 75, distance: 203.9
click at [142, 77] on h1 "Lake Travis Zipline Adventures" at bounding box center [229, 69] width 329 height 28
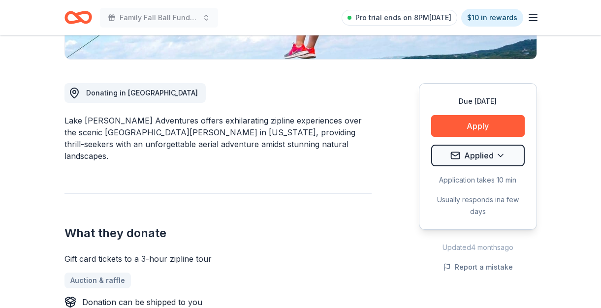
scroll to position [241, 0]
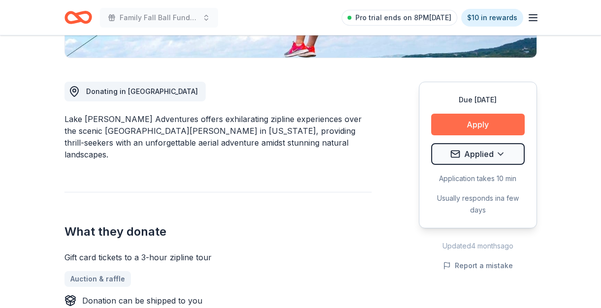
click at [479, 124] on button "Apply" at bounding box center [478, 125] width 94 height 22
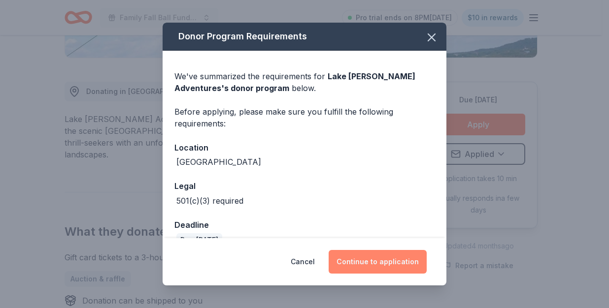
click at [367, 261] on button "Continue to application" at bounding box center [377, 262] width 98 height 24
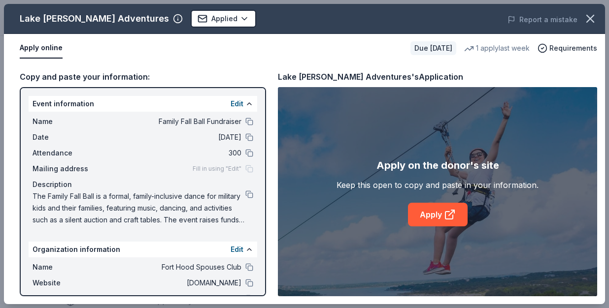
drag, startPoint x: 150, startPoint y: 18, endPoint x: 356, endPoint y: 79, distance: 215.2
click at [36, 20] on div "Lake Travis Zipline Adventures" at bounding box center [94, 19] width 149 height 16
click at [449, 77] on div "Lake Travis Zipline Adventures's Application" at bounding box center [437, 76] width 319 height 13
drag, startPoint x: 448, startPoint y: 77, endPoint x: 337, endPoint y: 77, distance: 110.8
click at [346, 77] on div "Lake Travis Zipline Adventures's Application" at bounding box center [437, 76] width 319 height 13
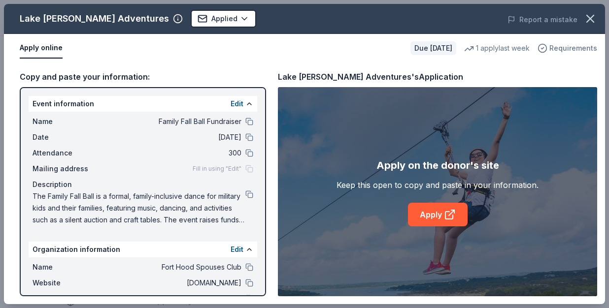
click at [557, 47] on span "Requirements" at bounding box center [573, 48] width 48 height 12
click at [339, 49] on div "Apply online" at bounding box center [211, 48] width 383 height 21
click at [437, 214] on link "Apply" at bounding box center [438, 215] width 60 height 24
click at [593, 22] on icon "button" at bounding box center [590, 18] width 7 height 7
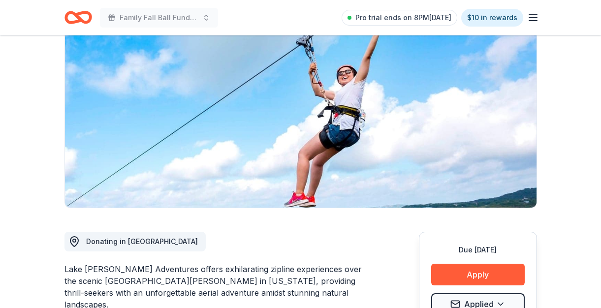
scroll to position [91, 0]
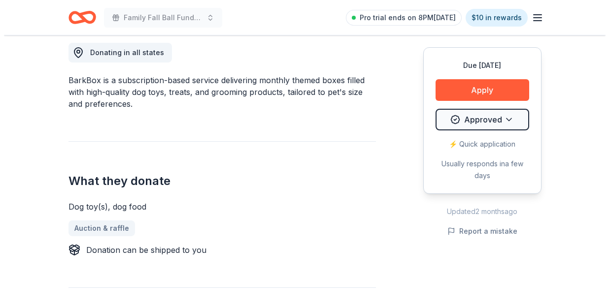
scroll to position [299, 0]
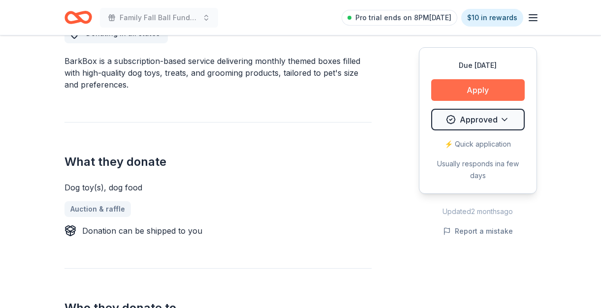
click at [477, 90] on button "Apply" at bounding box center [478, 90] width 94 height 22
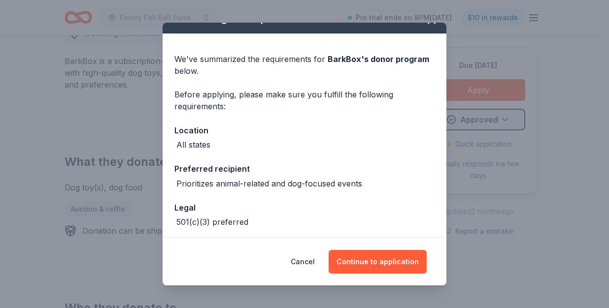
scroll to position [59, 0]
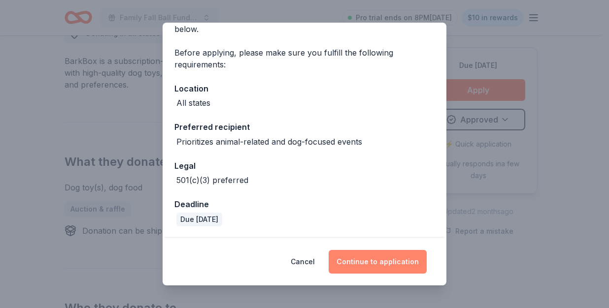
click at [386, 266] on button "Continue to application" at bounding box center [377, 262] width 98 height 24
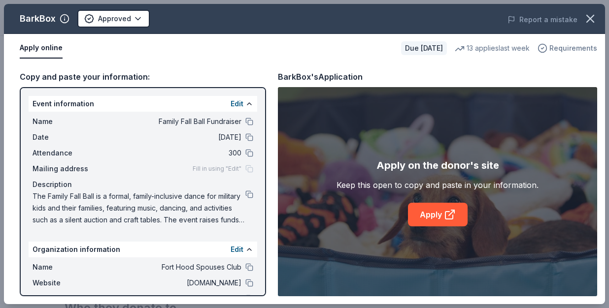
click at [561, 48] on span "Requirements" at bounding box center [573, 48] width 48 height 12
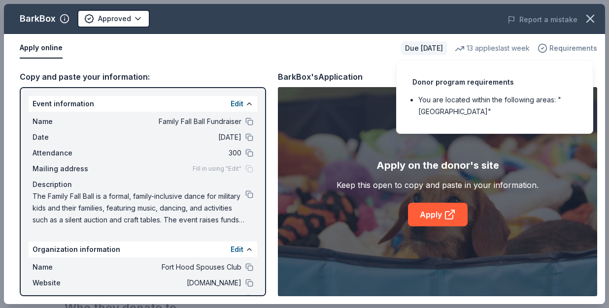
click at [562, 47] on span "Requirements" at bounding box center [573, 48] width 48 height 12
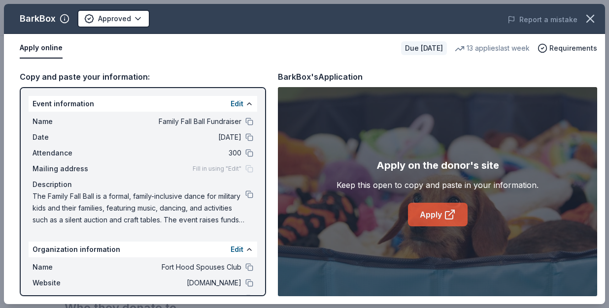
click at [424, 213] on link "Apply" at bounding box center [438, 215] width 60 height 24
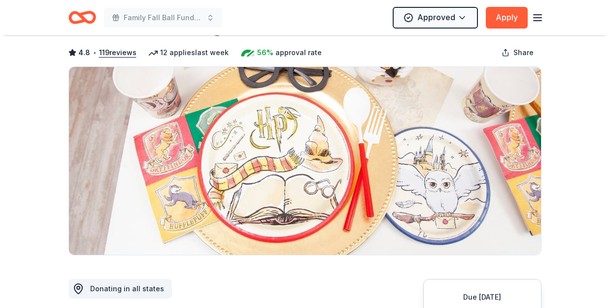
scroll to position [157, 0]
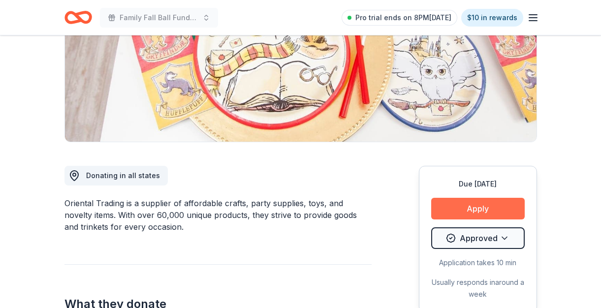
click at [499, 203] on button "Apply" at bounding box center [478, 209] width 94 height 22
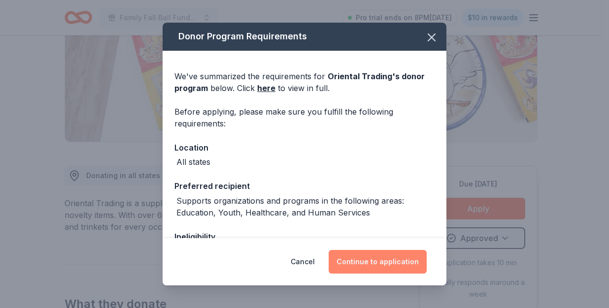
click at [368, 266] on button "Continue to application" at bounding box center [377, 262] width 98 height 24
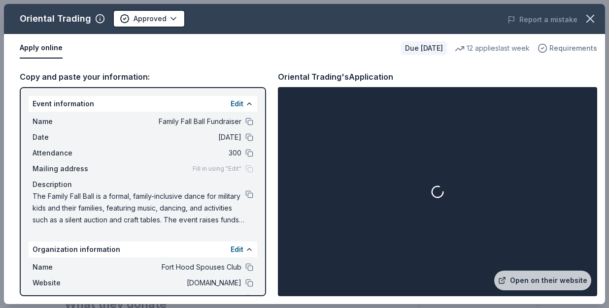
click at [564, 48] on span "Requirements" at bounding box center [573, 48] width 48 height 12
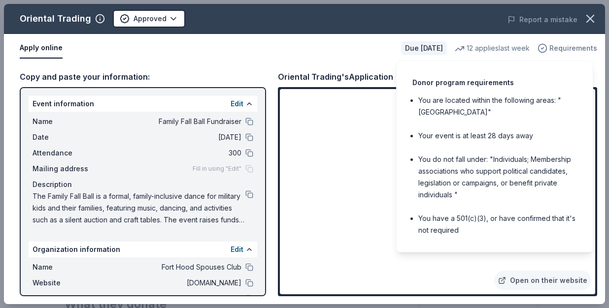
click at [565, 48] on span "Requirements" at bounding box center [573, 48] width 48 height 12
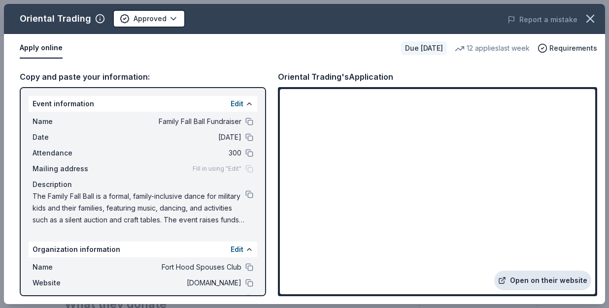
click at [523, 280] on link "Open on their website" at bounding box center [542, 281] width 97 height 20
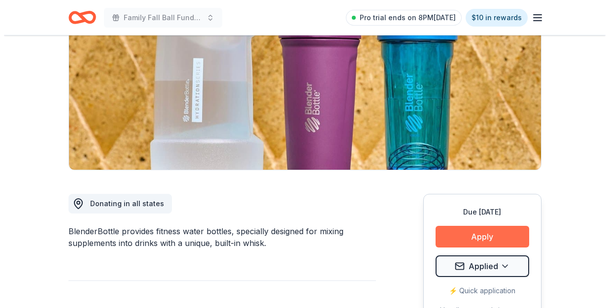
scroll to position [124, 0]
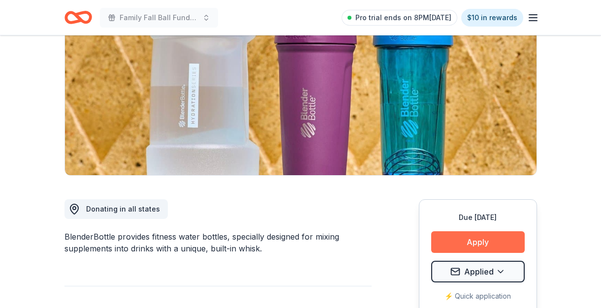
click at [477, 245] on button "Apply" at bounding box center [478, 242] width 94 height 22
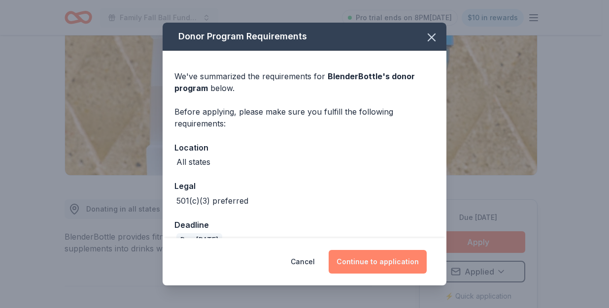
click at [391, 258] on button "Continue to application" at bounding box center [377, 262] width 98 height 24
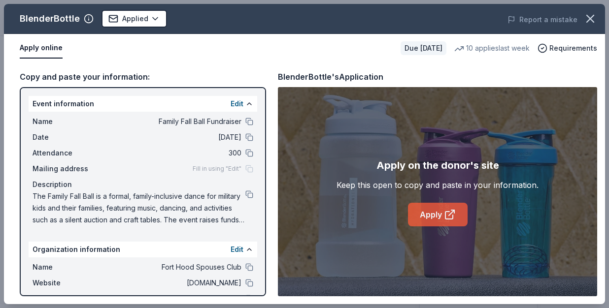
click at [425, 219] on link "Apply" at bounding box center [438, 215] width 60 height 24
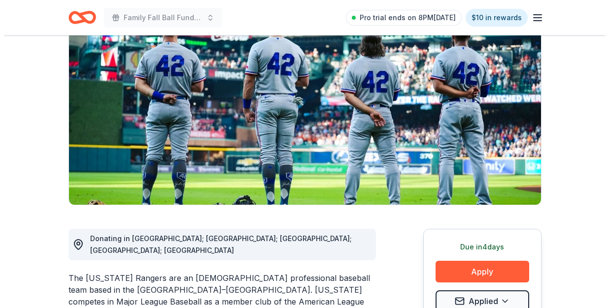
scroll to position [231, 0]
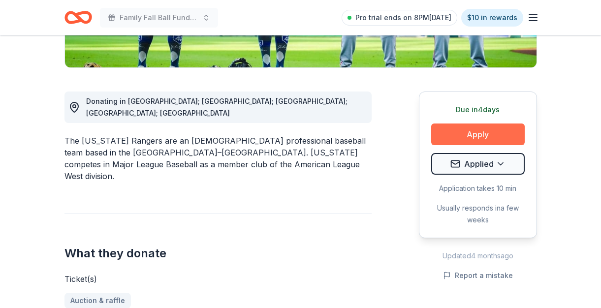
click at [464, 134] on button "Apply" at bounding box center [478, 135] width 94 height 22
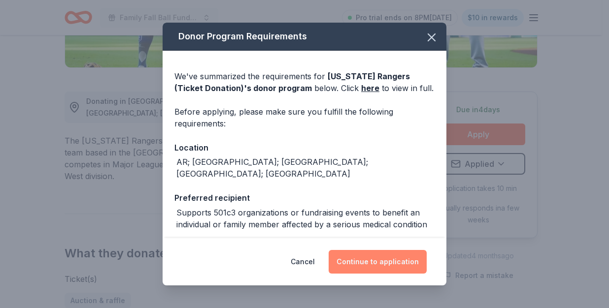
click at [384, 262] on button "Continue to application" at bounding box center [377, 262] width 98 height 24
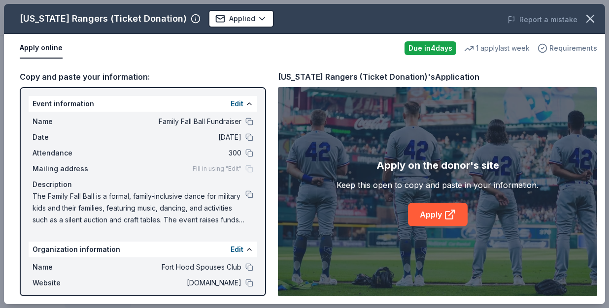
click at [570, 49] on span "Requirements" at bounding box center [573, 48] width 48 height 12
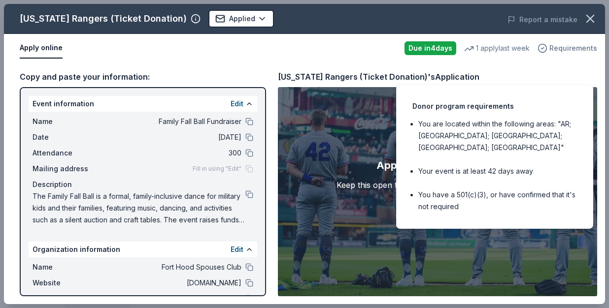
click at [570, 49] on span "Requirements" at bounding box center [573, 48] width 48 height 12
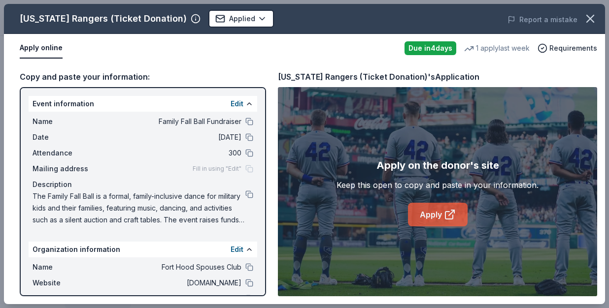
click at [447, 214] on icon at bounding box center [450, 215] width 12 height 12
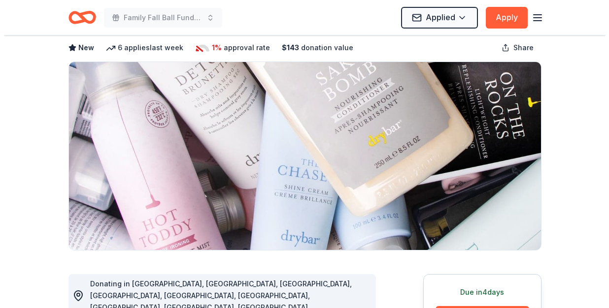
scroll to position [48, 0]
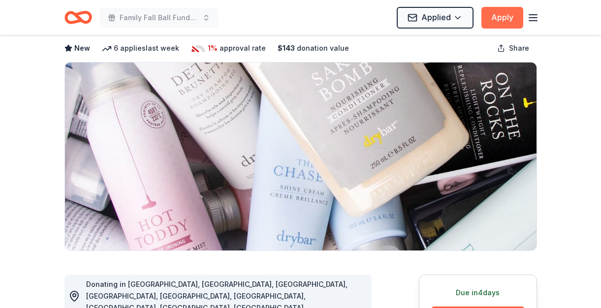
click at [508, 14] on button "Apply" at bounding box center [503, 18] width 42 height 22
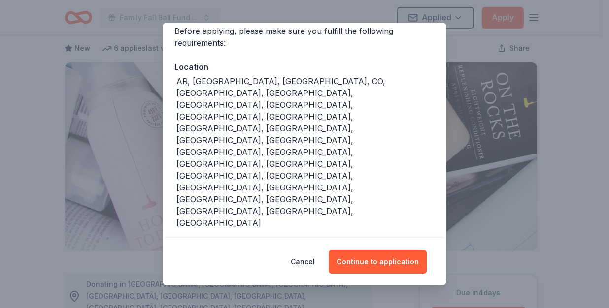
scroll to position [83, 0]
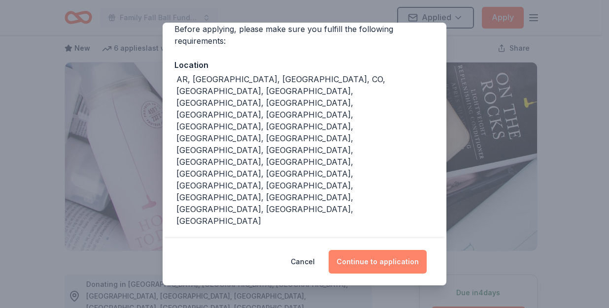
click at [375, 264] on button "Continue to application" at bounding box center [377, 262] width 98 height 24
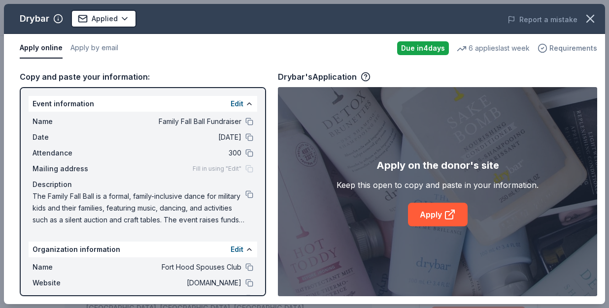
click at [564, 46] on span "Requirements" at bounding box center [573, 48] width 48 height 12
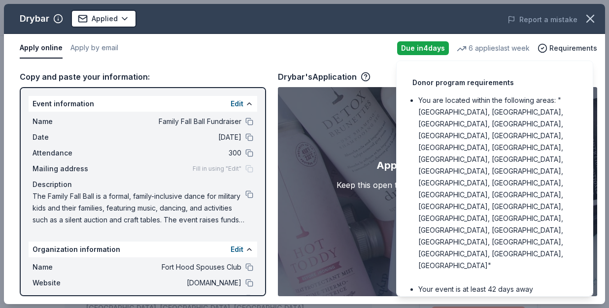
click at [431, 225] on link "Apply" at bounding box center [438, 215] width 60 height 24
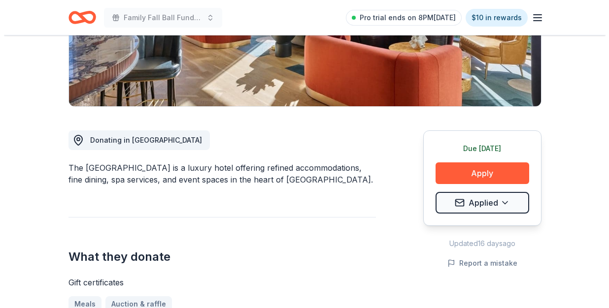
scroll to position [281, 0]
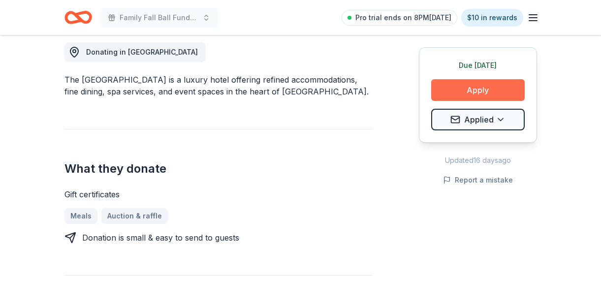
click at [482, 90] on button "Apply" at bounding box center [478, 90] width 94 height 22
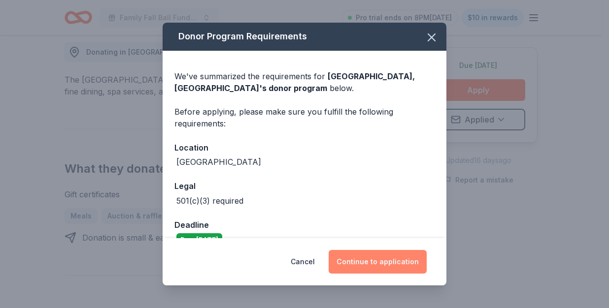
click at [369, 262] on button "Continue to application" at bounding box center [377, 262] width 98 height 24
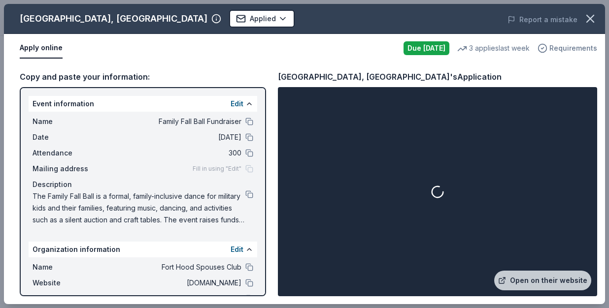
click at [558, 44] on span "Requirements" at bounding box center [573, 48] width 48 height 12
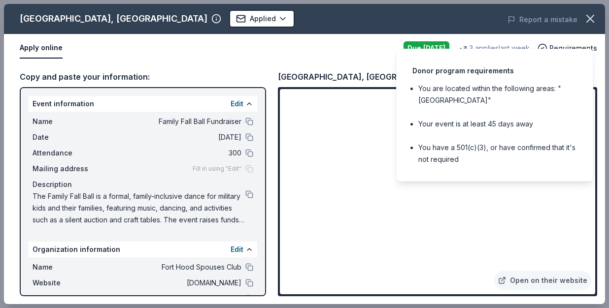
click at [281, 53] on div "Apply online" at bounding box center [208, 48] width 376 height 21
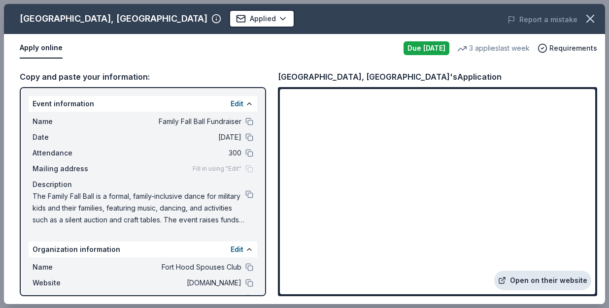
click at [525, 285] on link "Open on their website" at bounding box center [542, 281] width 97 height 20
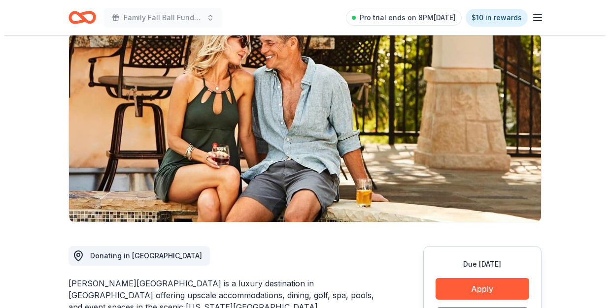
scroll to position [118, 0]
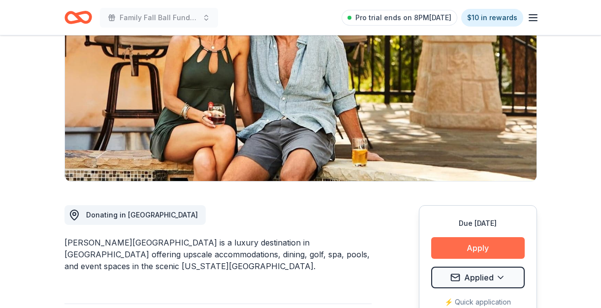
click at [490, 244] on button "Apply" at bounding box center [478, 248] width 94 height 22
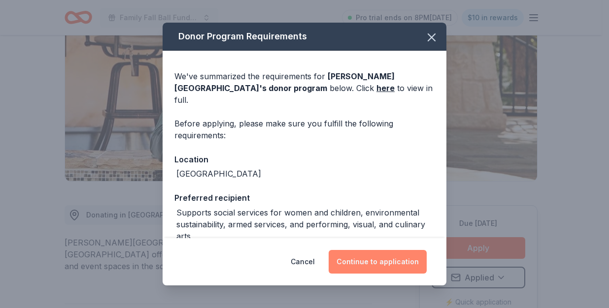
click at [387, 264] on button "Continue to application" at bounding box center [377, 262] width 98 height 24
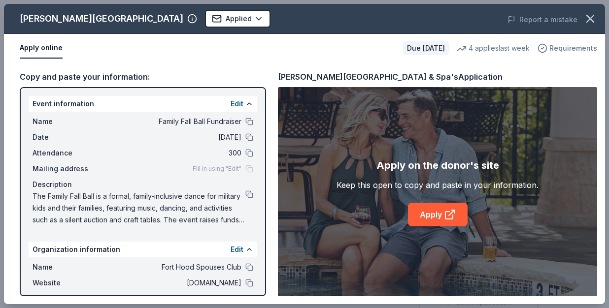
click at [578, 48] on span "Requirements" at bounding box center [573, 48] width 48 height 12
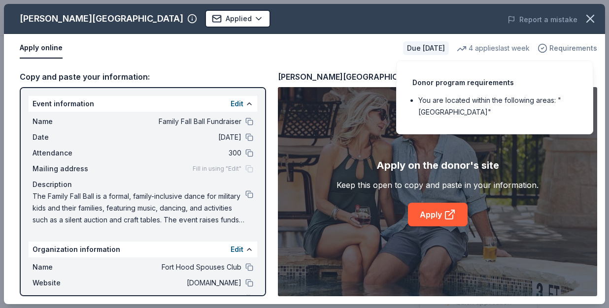
click at [578, 48] on span "Requirements" at bounding box center [573, 48] width 48 height 12
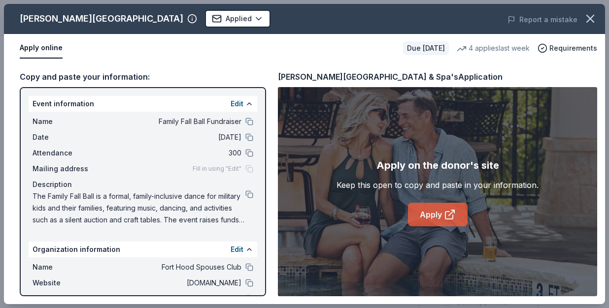
click at [426, 208] on link "Apply" at bounding box center [438, 215] width 60 height 24
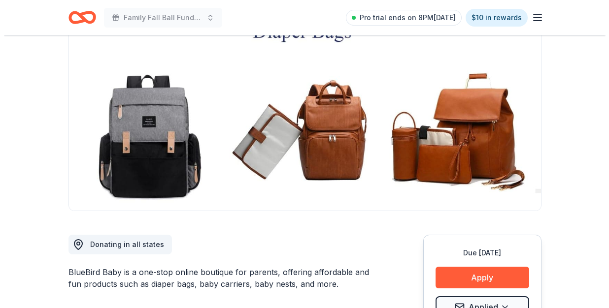
scroll to position [89, 0]
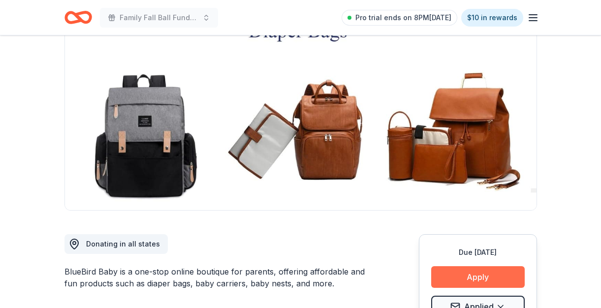
click at [460, 277] on button "Apply" at bounding box center [478, 277] width 94 height 22
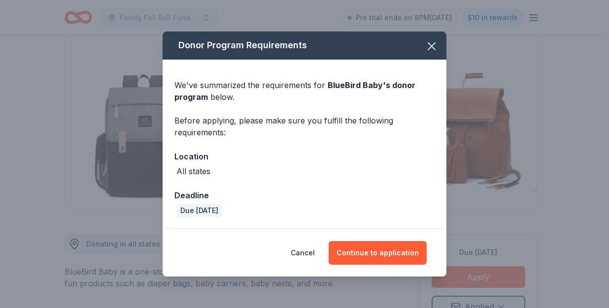
drag, startPoint x: 378, startPoint y: 257, endPoint x: 371, endPoint y: 233, distance: 24.6
click at [378, 257] on button "Continue to application" at bounding box center [377, 253] width 98 height 24
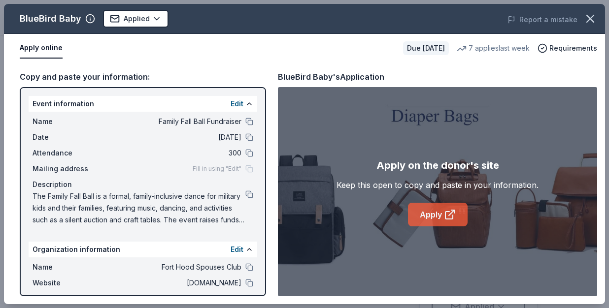
click at [421, 214] on link "Apply" at bounding box center [438, 215] width 60 height 24
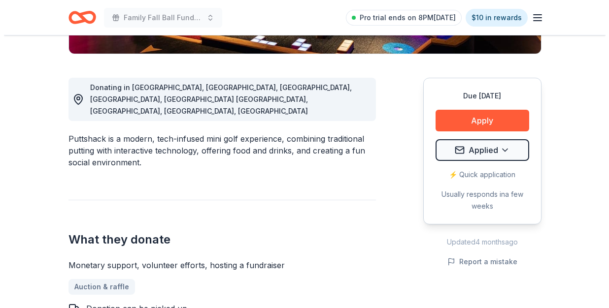
scroll to position [252, 0]
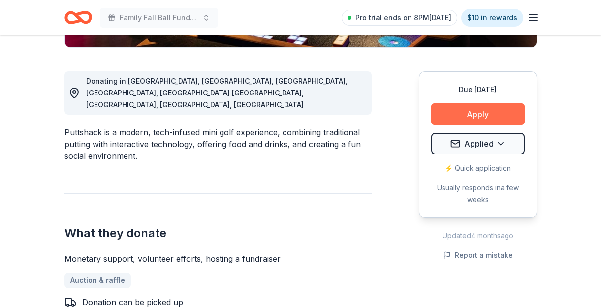
click at [447, 109] on button "Apply" at bounding box center [478, 114] width 94 height 22
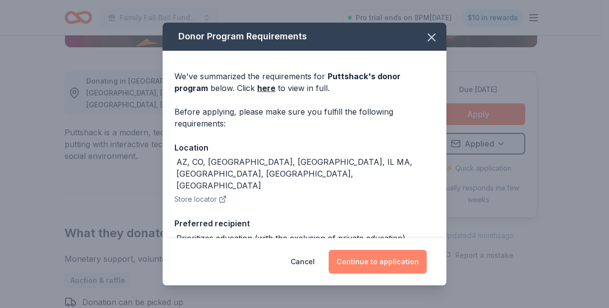
click at [389, 260] on button "Continue to application" at bounding box center [377, 262] width 98 height 24
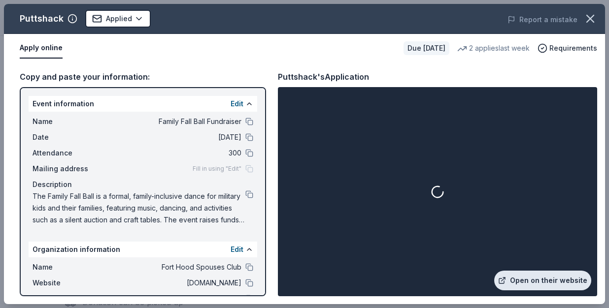
click at [527, 277] on link "Open on their website" at bounding box center [542, 281] width 97 height 20
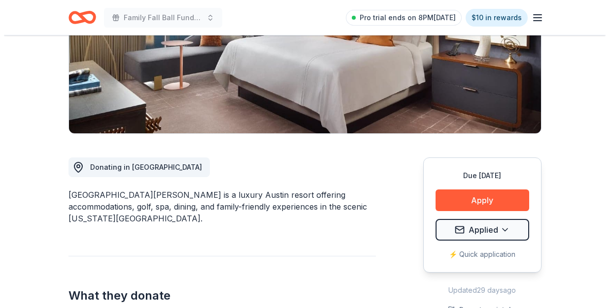
scroll to position [166, 0]
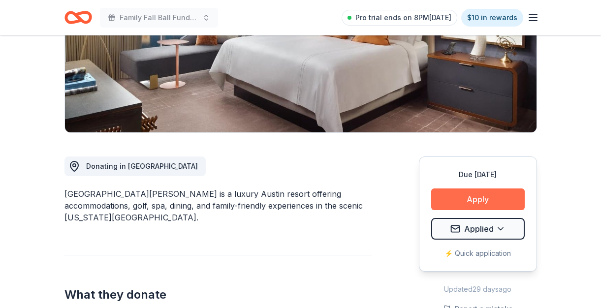
click at [463, 198] on button "Apply" at bounding box center [478, 200] width 94 height 22
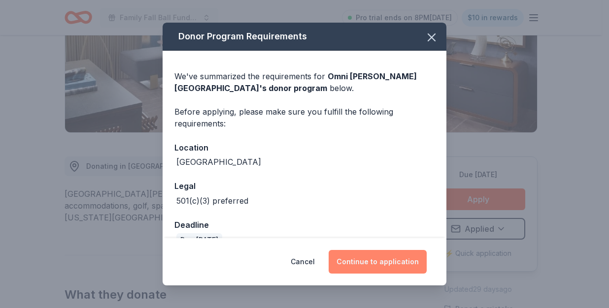
click at [371, 268] on button "Continue to application" at bounding box center [377, 262] width 98 height 24
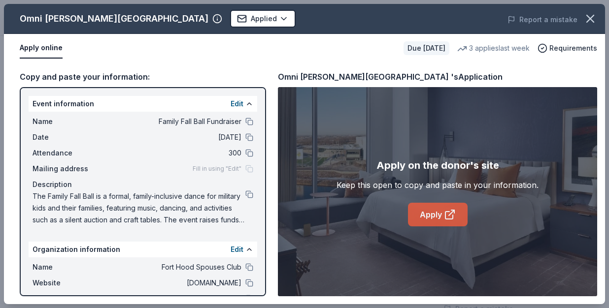
click at [446, 217] on icon at bounding box center [450, 215] width 12 height 12
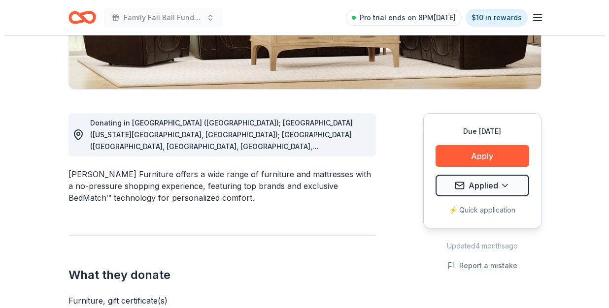
scroll to position [210, 0]
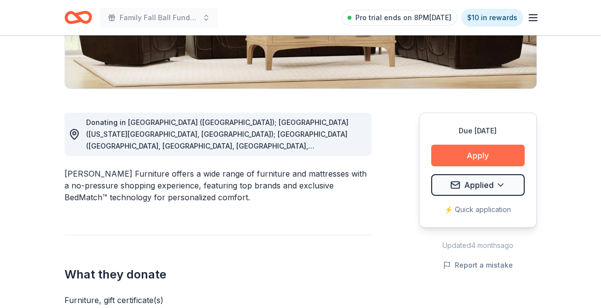
click at [464, 152] on button "Apply" at bounding box center [478, 156] width 94 height 22
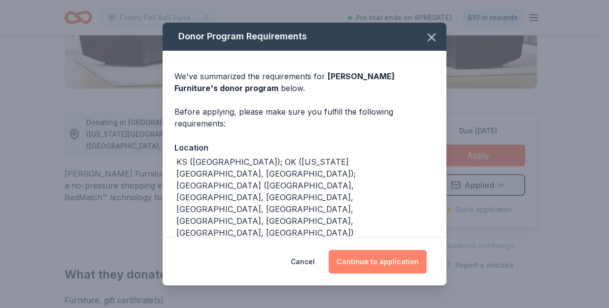
click at [374, 260] on button "Continue to application" at bounding box center [377, 262] width 98 height 24
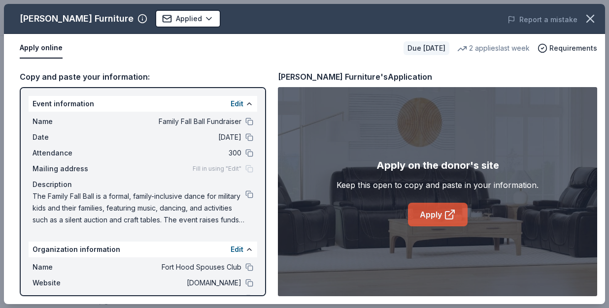
click at [449, 225] on link "Apply" at bounding box center [438, 215] width 60 height 24
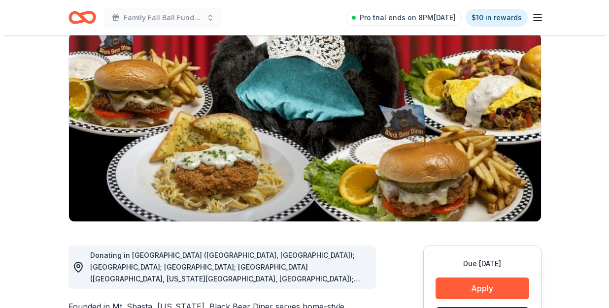
scroll to position [230, 0]
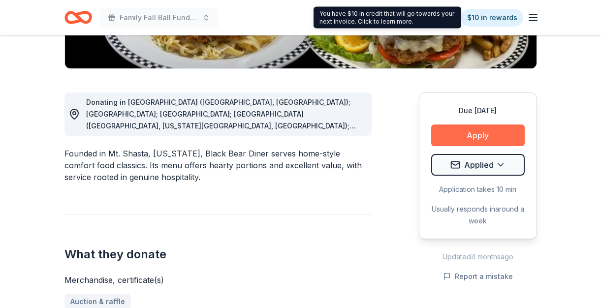
click at [484, 128] on button "Apply" at bounding box center [478, 136] width 94 height 22
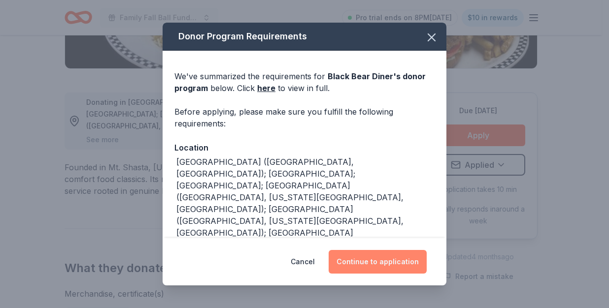
click at [385, 265] on button "Continue to application" at bounding box center [377, 262] width 98 height 24
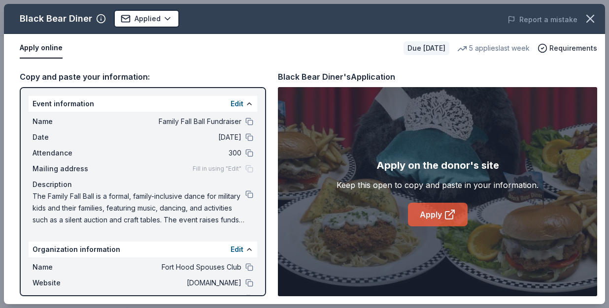
click at [429, 213] on link "Apply" at bounding box center [438, 215] width 60 height 24
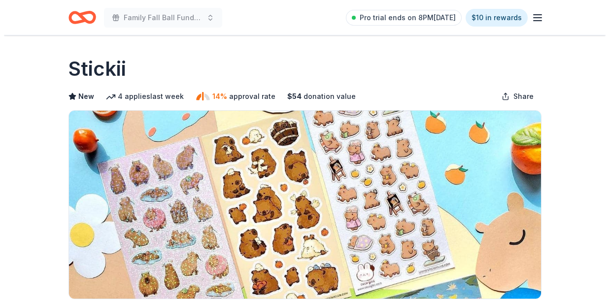
scroll to position [154, 0]
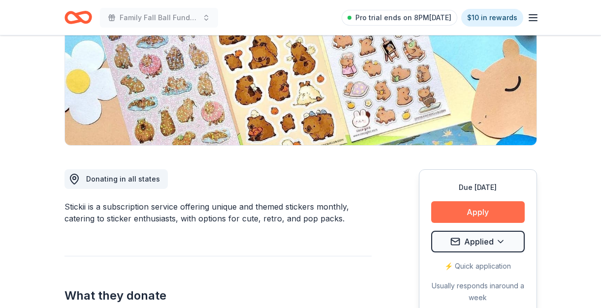
click at [467, 208] on button "Apply" at bounding box center [478, 212] width 94 height 22
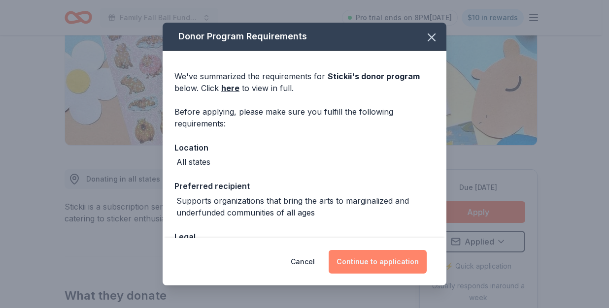
click at [343, 265] on button "Continue to application" at bounding box center [377, 262] width 98 height 24
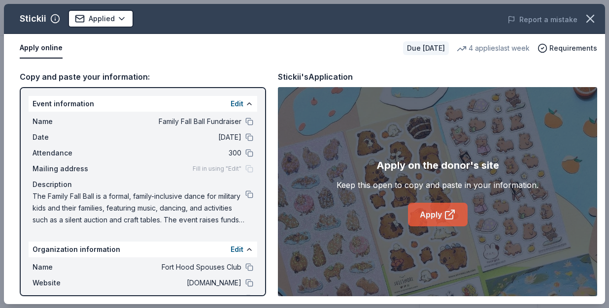
click at [429, 214] on link "Apply" at bounding box center [438, 215] width 60 height 24
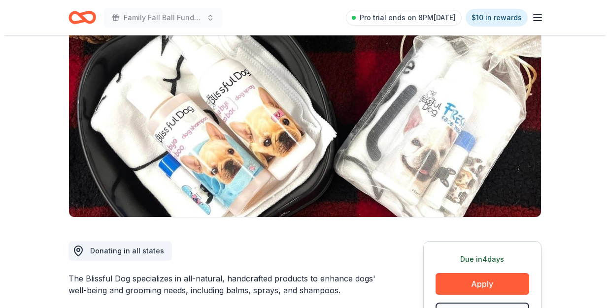
scroll to position [86, 0]
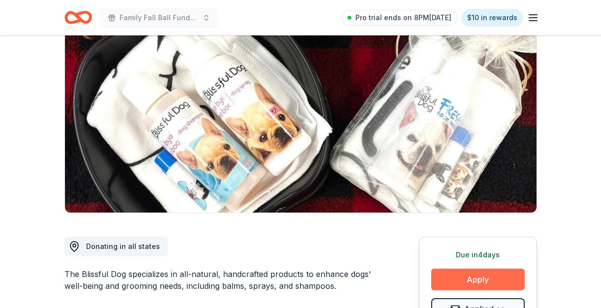
click at [468, 275] on button "Apply" at bounding box center [478, 280] width 94 height 22
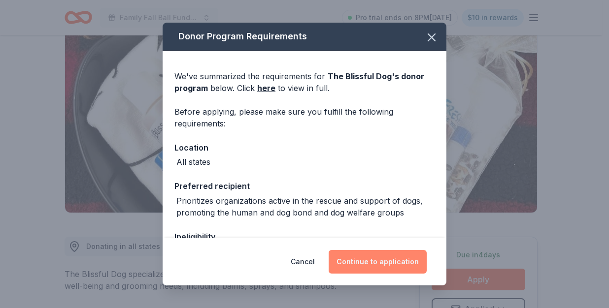
click at [392, 263] on button "Continue to application" at bounding box center [377, 262] width 98 height 24
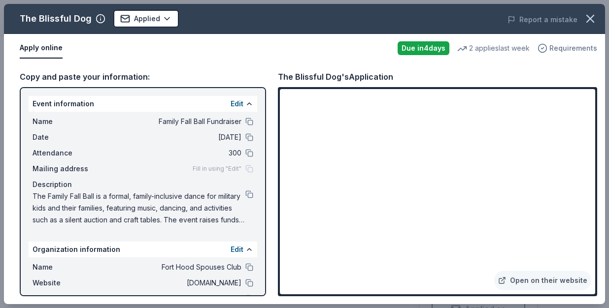
click at [571, 45] on span "Requirements" at bounding box center [573, 48] width 48 height 12
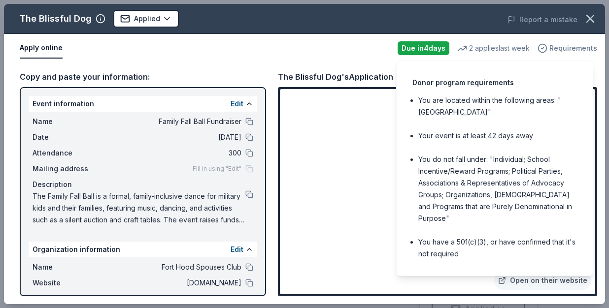
click at [571, 45] on span "Requirements" at bounding box center [573, 48] width 48 height 12
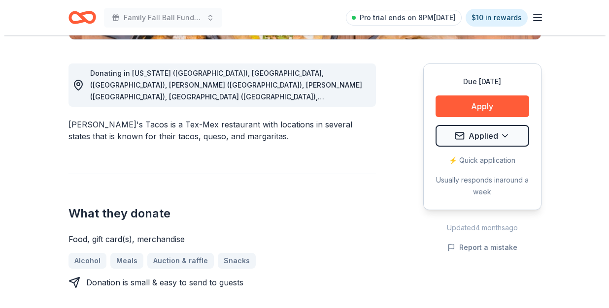
scroll to position [267, 0]
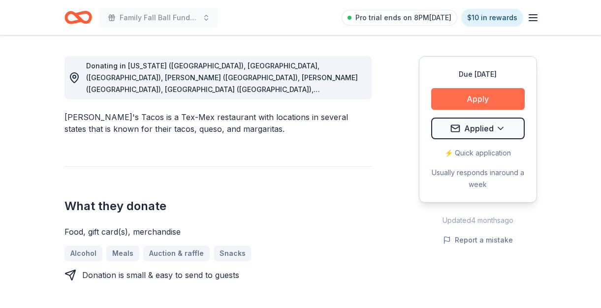
click at [471, 101] on button "Apply" at bounding box center [478, 99] width 94 height 22
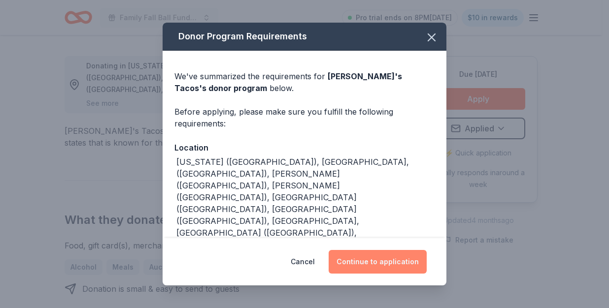
click at [411, 266] on button "Continue to application" at bounding box center [377, 262] width 98 height 24
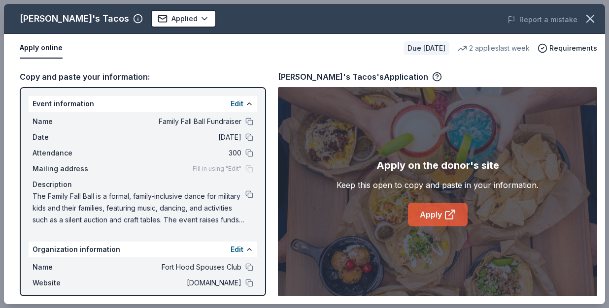
click at [446, 219] on icon at bounding box center [448, 215] width 7 height 7
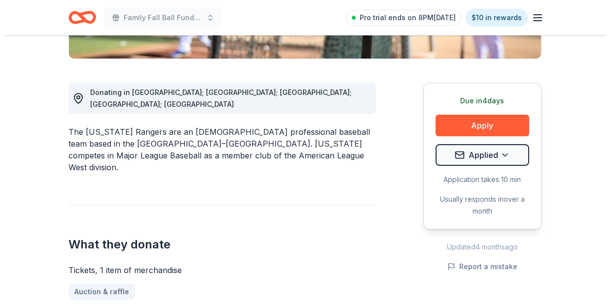
scroll to position [180, 0]
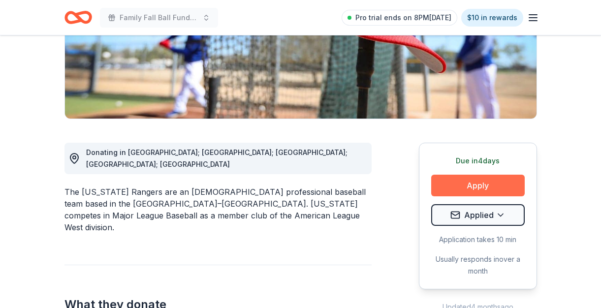
click at [492, 184] on button "Apply" at bounding box center [478, 186] width 94 height 22
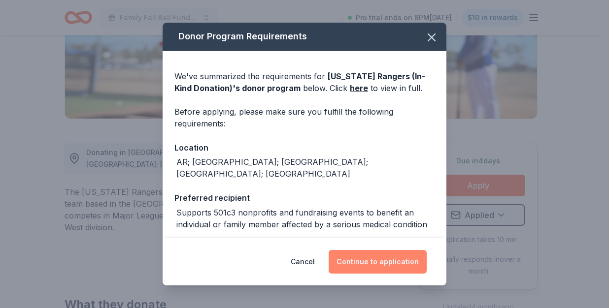
click at [390, 261] on button "Continue to application" at bounding box center [377, 262] width 98 height 24
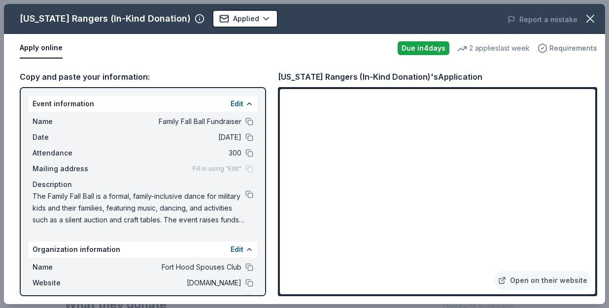
click at [556, 48] on span "Requirements" at bounding box center [573, 48] width 48 height 12
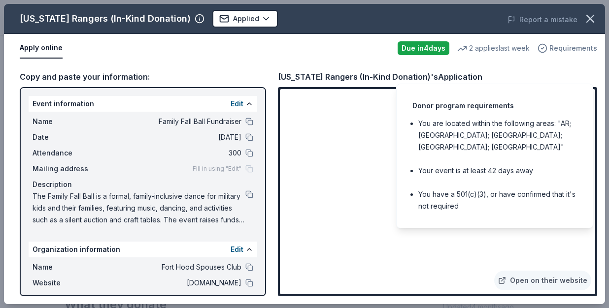
click at [555, 48] on span "Requirements" at bounding box center [573, 48] width 48 height 12
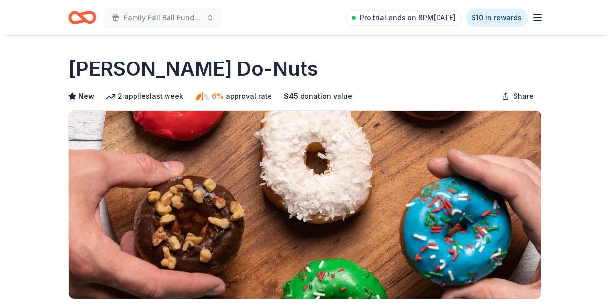
scroll to position [157, 0]
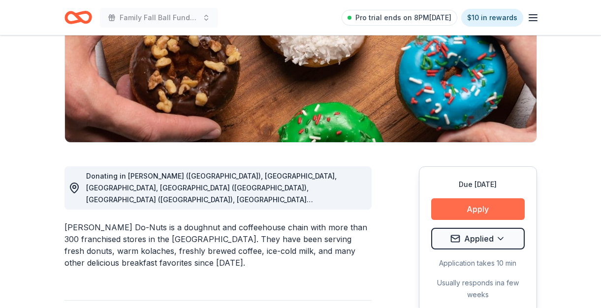
click at [468, 212] on button "Apply" at bounding box center [478, 209] width 94 height 22
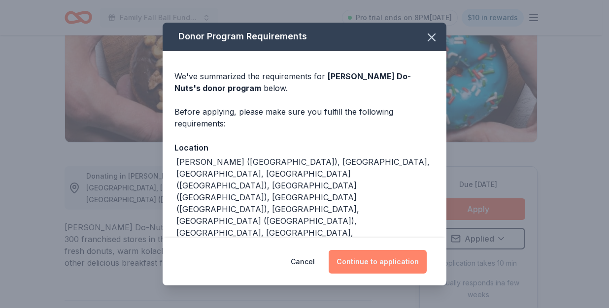
click at [372, 258] on button "Continue to application" at bounding box center [377, 262] width 98 height 24
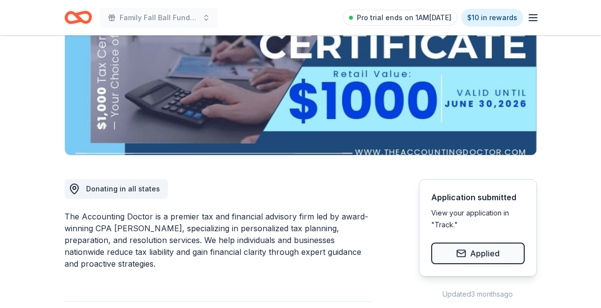
scroll to position [156, 0]
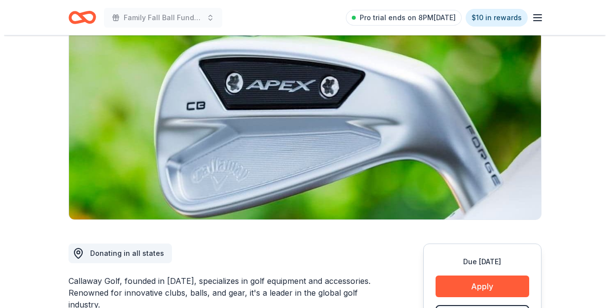
scroll to position [81, 0]
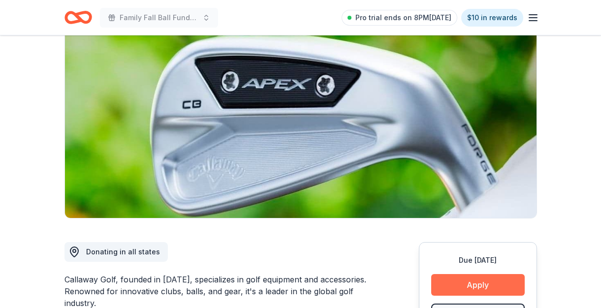
click at [462, 282] on button "Apply" at bounding box center [478, 285] width 94 height 22
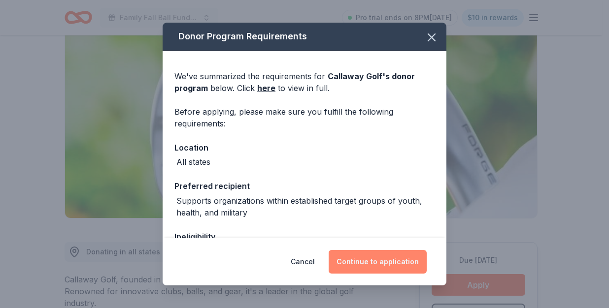
click at [376, 267] on button "Continue to application" at bounding box center [377, 262] width 98 height 24
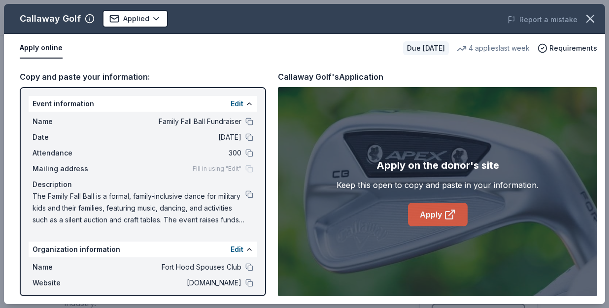
click at [434, 210] on link "Apply" at bounding box center [438, 215] width 60 height 24
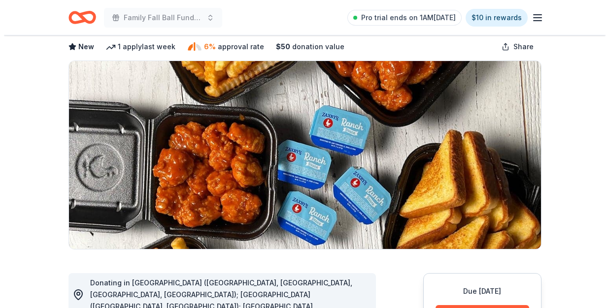
scroll to position [175, 0]
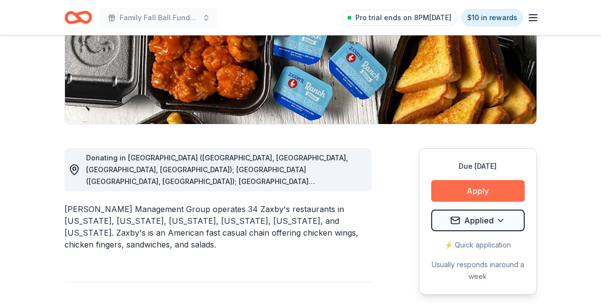
click at [455, 188] on button "Apply" at bounding box center [478, 191] width 94 height 22
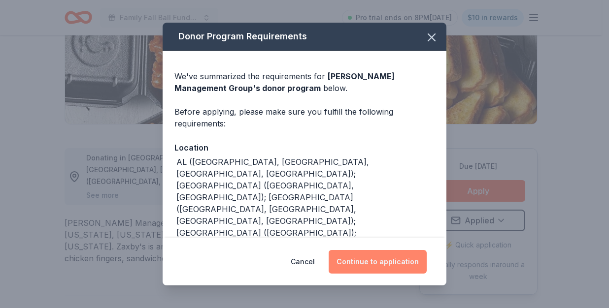
drag, startPoint x: 455, startPoint y: 188, endPoint x: 397, endPoint y: 266, distance: 96.8
click at [397, 266] on button "Continue to application" at bounding box center [377, 262] width 98 height 24
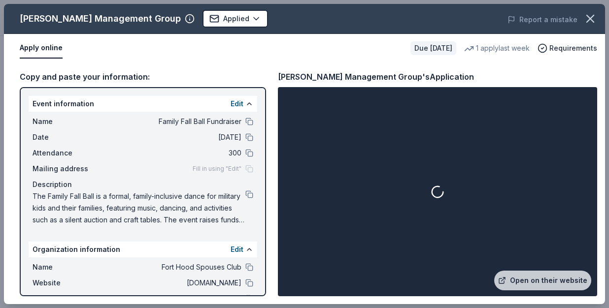
click at [551, 46] on span "Requirements" at bounding box center [573, 48] width 48 height 12
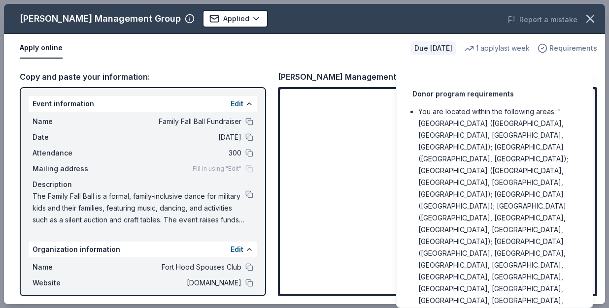
drag, startPoint x: 397, startPoint y: 266, endPoint x: 567, endPoint y: 47, distance: 276.9
click at [567, 47] on span "Requirements" at bounding box center [573, 48] width 48 height 12
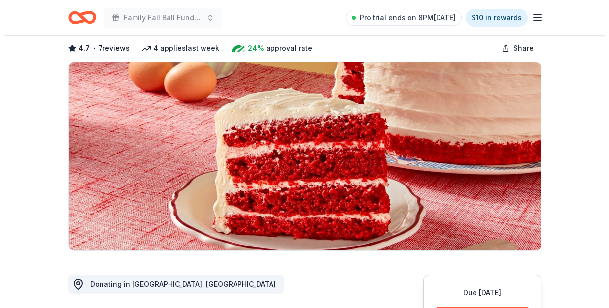
scroll to position [175, 0]
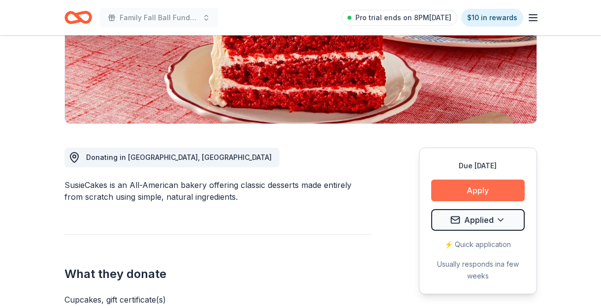
click at [456, 191] on button "Apply" at bounding box center [478, 191] width 94 height 22
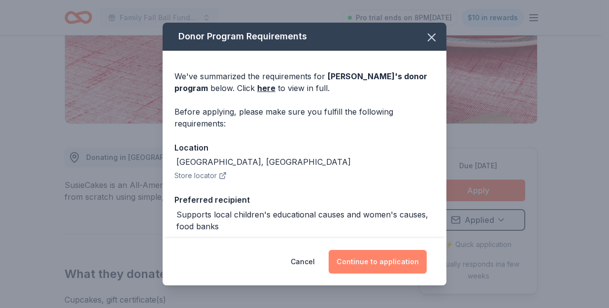
click at [393, 261] on button "Continue to application" at bounding box center [377, 262] width 98 height 24
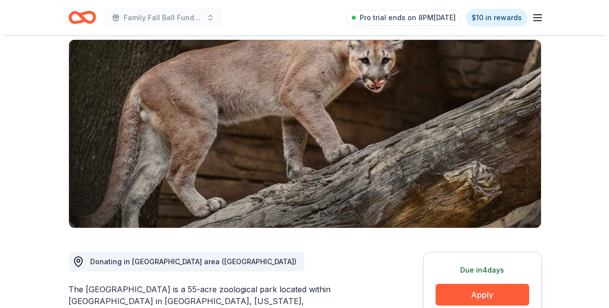
scroll to position [155, 0]
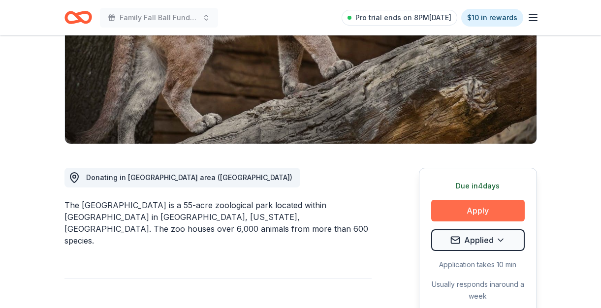
click at [485, 207] on button "Apply" at bounding box center [478, 211] width 94 height 22
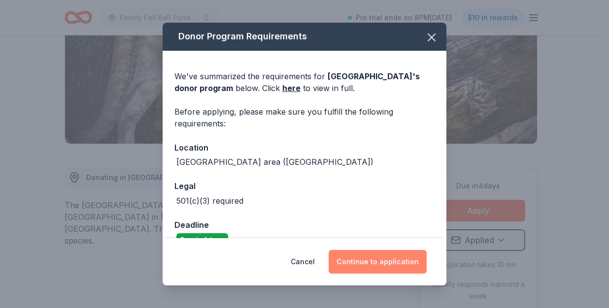
click at [407, 264] on button "Continue to application" at bounding box center [377, 262] width 98 height 24
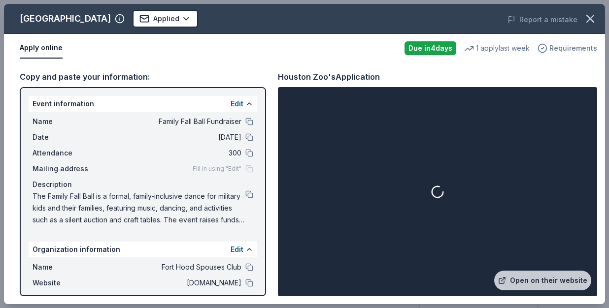
click at [571, 49] on span "Requirements" at bounding box center [573, 48] width 48 height 12
click at [513, 279] on link "Open on their website" at bounding box center [542, 281] width 97 height 20
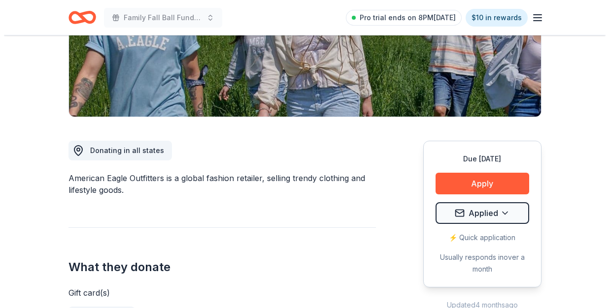
scroll to position [274, 0]
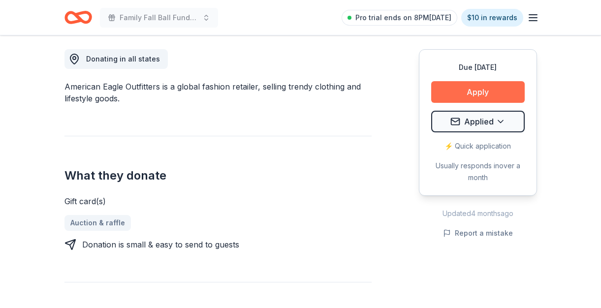
click at [464, 94] on button "Apply" at bounding box center [478, 92] width 94 height 22
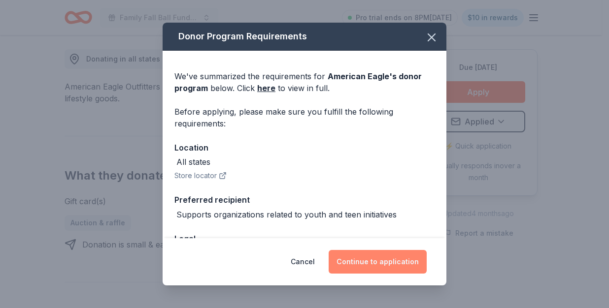
click at [388, 267] on button "Continue to application" at bounding box center [377, 262] width 98 height 24
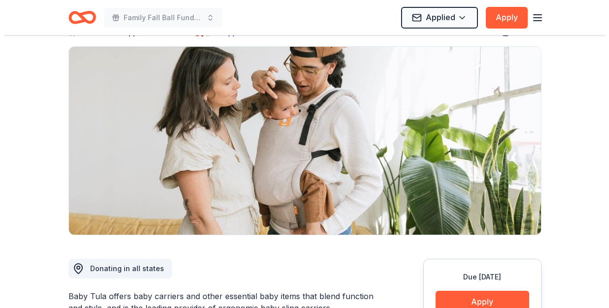
scroll to position [121, 0]
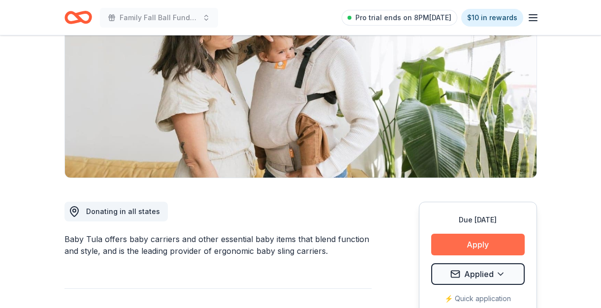
click at [481, 243] on button "Apply" at bounding box center [478, 245] width 94 height 22
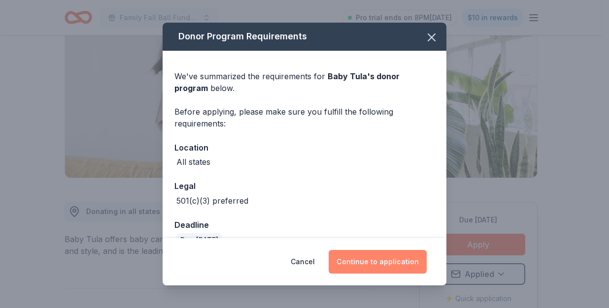
drag, startPoint x: 376, startPoint y: 277, endPoint x: 378, endPoint y: 268, distance: 8.7
click at [376, 274] on div "Cancel Continue to application" at bounding box center [305, 261] width 284 height 47
click at [379, 263] on button "Continue to application" at bounding box center [377, 262] width 98 height 24
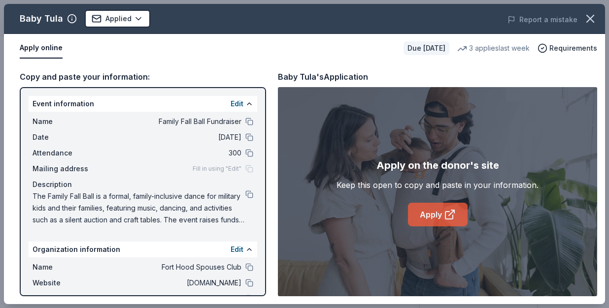
click at [431, 215] on link "Apply" at bounding box center [438, 215] width 60 height 24
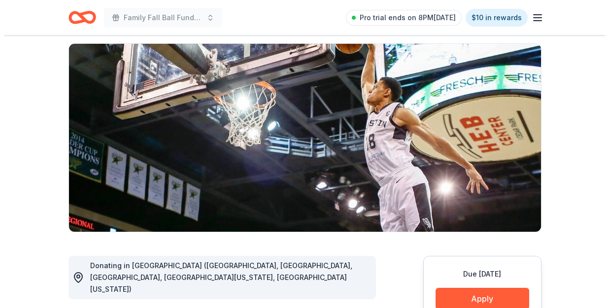
scroll to position [158, 0]
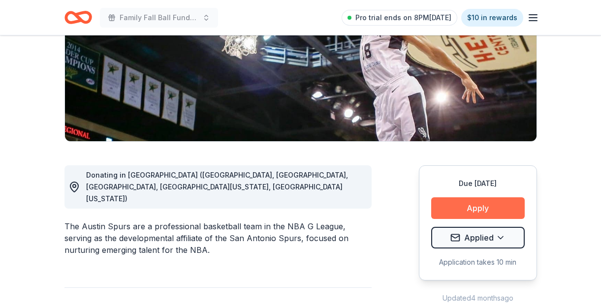
click at [455, 212] on button "Apply" at bounding box center [478, 208] width 94 height 22
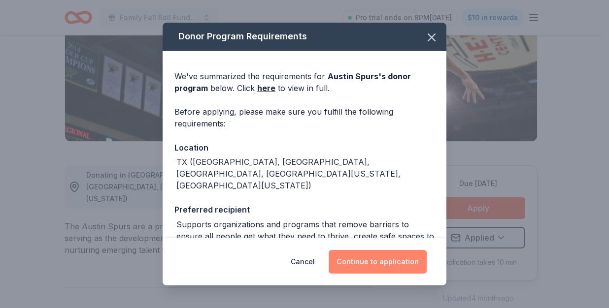
click at [373, 258] on button "Continue to application" at bounding box center [377, 262] width 98 height 24
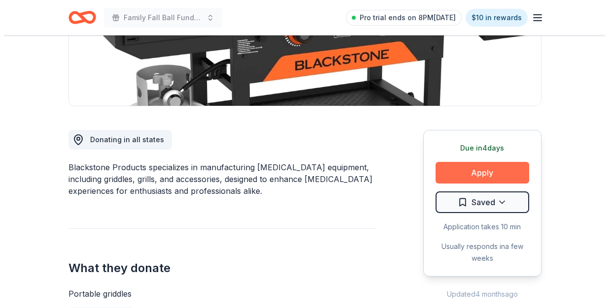
scroll to position [194, 0]
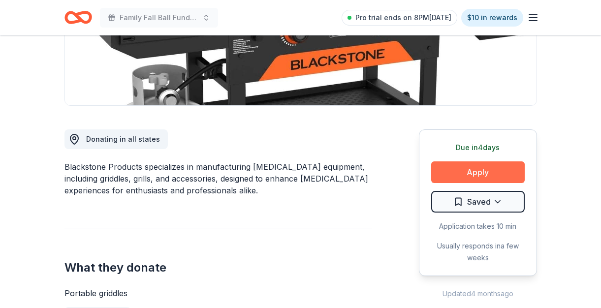
click at [484, 170] on button "Apply" at bounding box center [478, 173] width 94 height 22
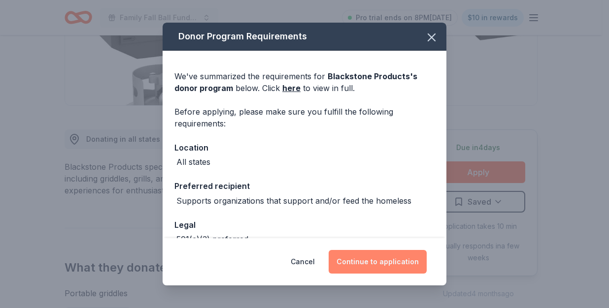
click at [384, 264] on button "Continue to application" at bounding box center [377, 262] width 98 height 24
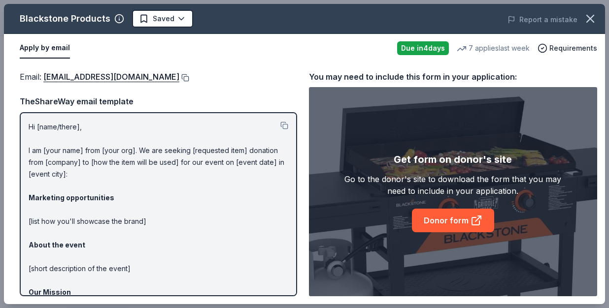
click at [189, 78] on button at bounding box center [184, 78] width 10 height 8
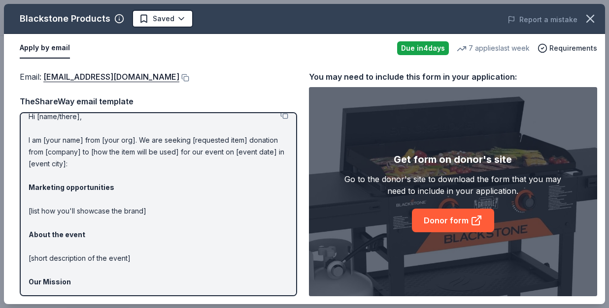
scroll to position [0, 0]
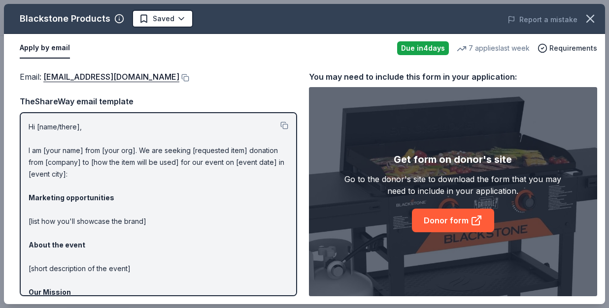
drag, startPoint x: 28, startPoint y: 124, endPoint x: 235, endPoint y: 207, distance: 223.2
click at [239, 207] on p "Hi [name/there], I am [your name] from [your org]. We are seeking [requested it…" at bounding box center [159, 251] width 260 height 260
click at [280, 127] on button at bounding box center [284, 126] width 8 height 8
click at [189, 77] on button at bounding box center [184, 78] width 10 height 8
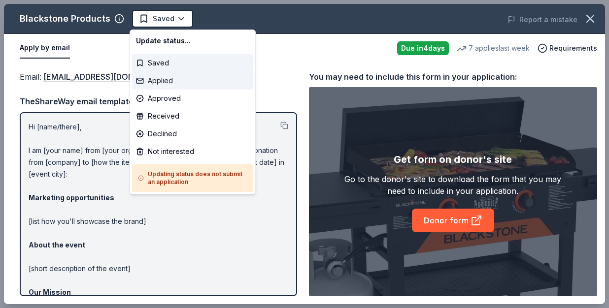
click at [159, 83] on div "Applied" at bounding box center [192, 81] width 121 height 18
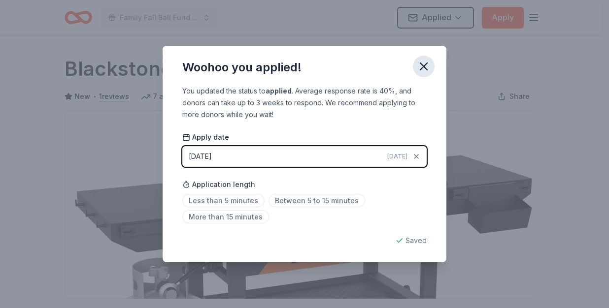
click at [428, 68] on icon "button" at bounding box center [424, 67] width 14 height 14
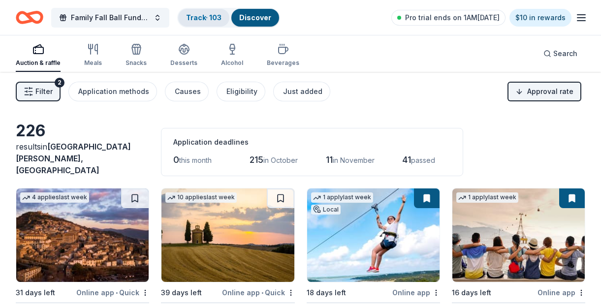
click at [197, 18] on link "Track · 103" at bounding box center [203, 17] width 35 height 8
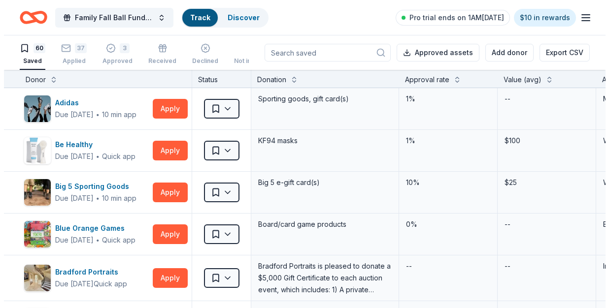
scroll to position [0, 0]
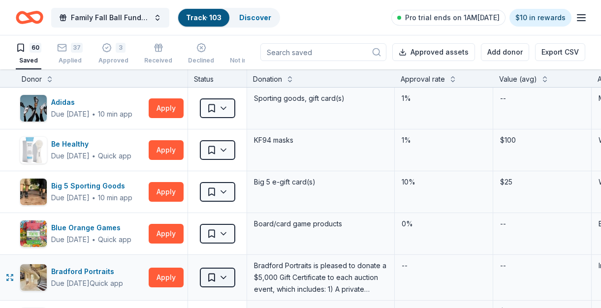
click at [215, 278] on html "Family Fall Ball Fundraiser Track · 103 Discover Pro trial ends on 1AM[DATE] $1…" at bounding box center [300, 154] width 601 height 308
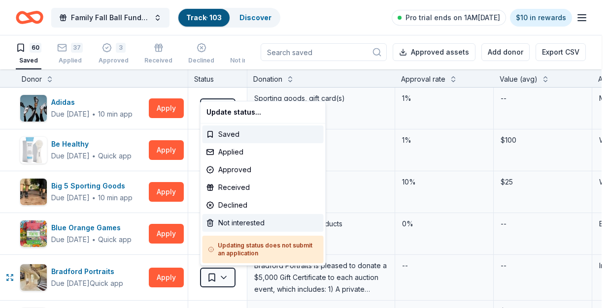
click at [233, 220] on div "Not interested" at bounding box center [262, 223] width 121 height 18
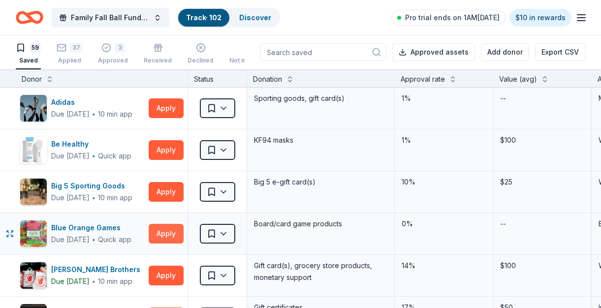
click at [171, 238] on button "Apply" at bounding box center [166, 234] width 35 height 20
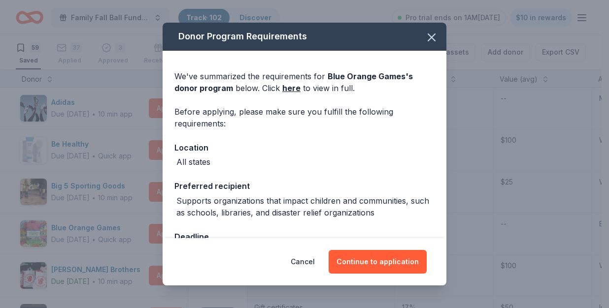
drag, startPoint x: 425, startPoint y: 36, endPoint x: 142, endPoint y: 227, distance: 341.2
click at [425, 35] on icon "button" at bounding box center [432, 38] width 14 height 14
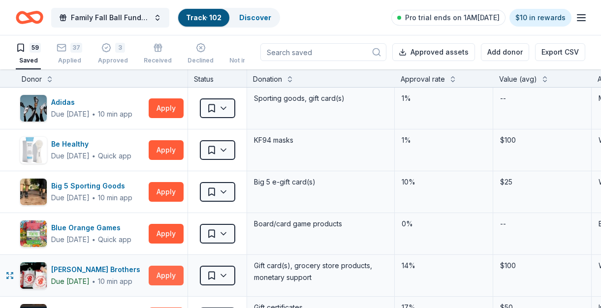
click at [170, 276] on button "Apply" at bounding box center [166, 276] width 35 height 20
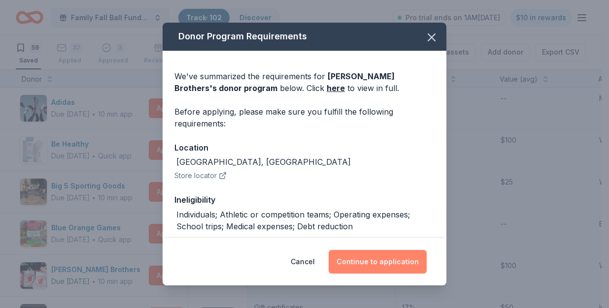
click at [391, 261] on button "Continue to application" at bounding box center [377, 262] width 98 height 24
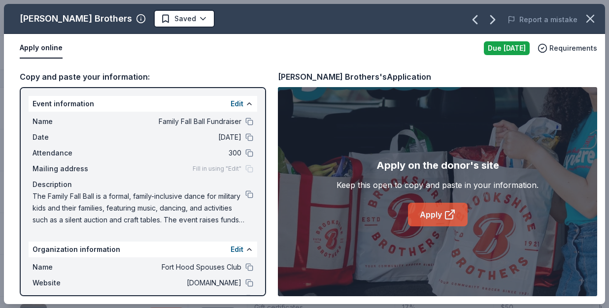
click at [445, 214] on icon at bounding box center [448, 215] width 7 height 7
click at [178, 19] on html "Family Fall Ball Fundraiser Track · 102 Discover Pro trial ends on 1AM[DATE] $1…" at bounding box center [304, 154] width 609 height 308
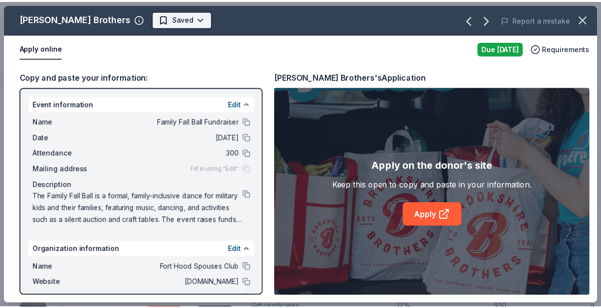
scroll to position [0, 0]
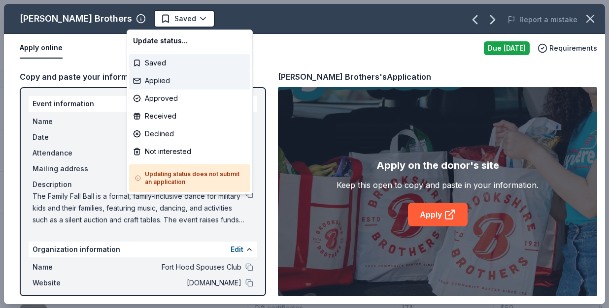
click at [170, 86] on div "Applied" at bounding box center [189, 81] width 121 height 18
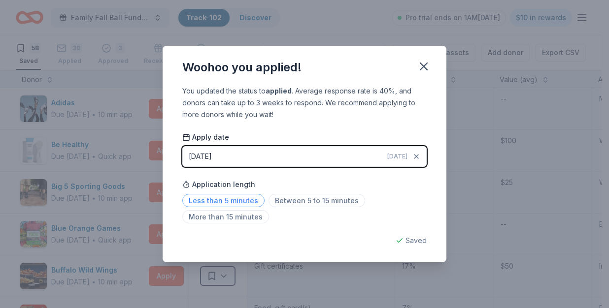
click at [247, 198] on span "Less than 5 minutes" at bounding box center [223, 200] width 82 height 13
drag, startPoint x: 428, startPoint y: 64, endPoint x: 360, endPoint y: 82, distance: 70.7
click at [427, 64] on icon "button" at bounding box center [424, 67] width 14 height 14
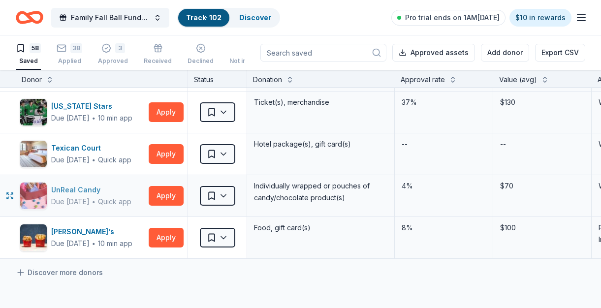
scroll to position [2273, 0]
